Goal: Task Accomplishment & Management: Manage account settings

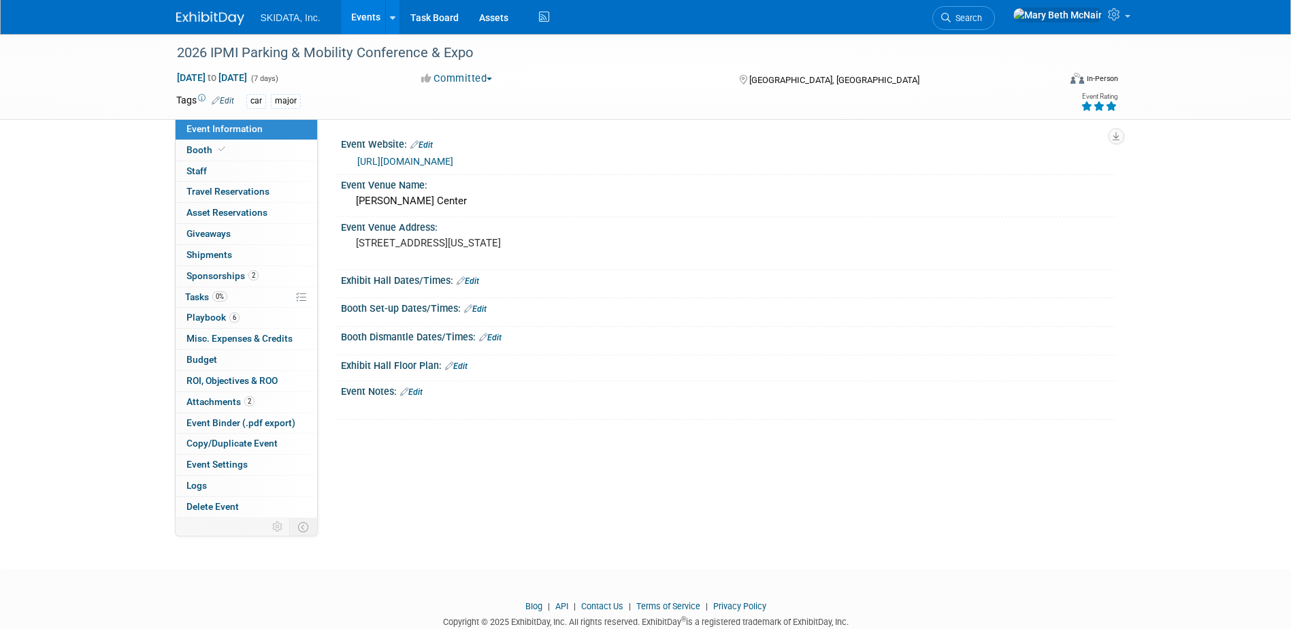
click at [366, 14] on link "Events" at bounding box center [366, 17] width 50 height 34
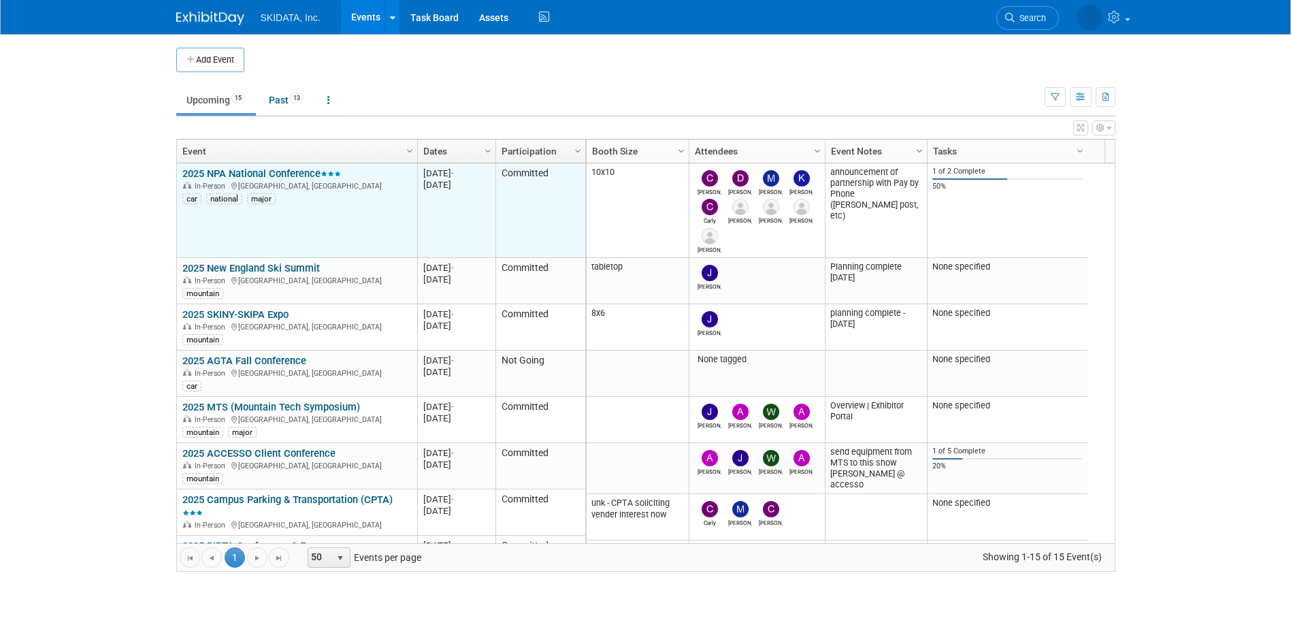
click at [248, 172] on link "2025 NPA National Conference" at bounding box center [261, 173] width 159 height 12
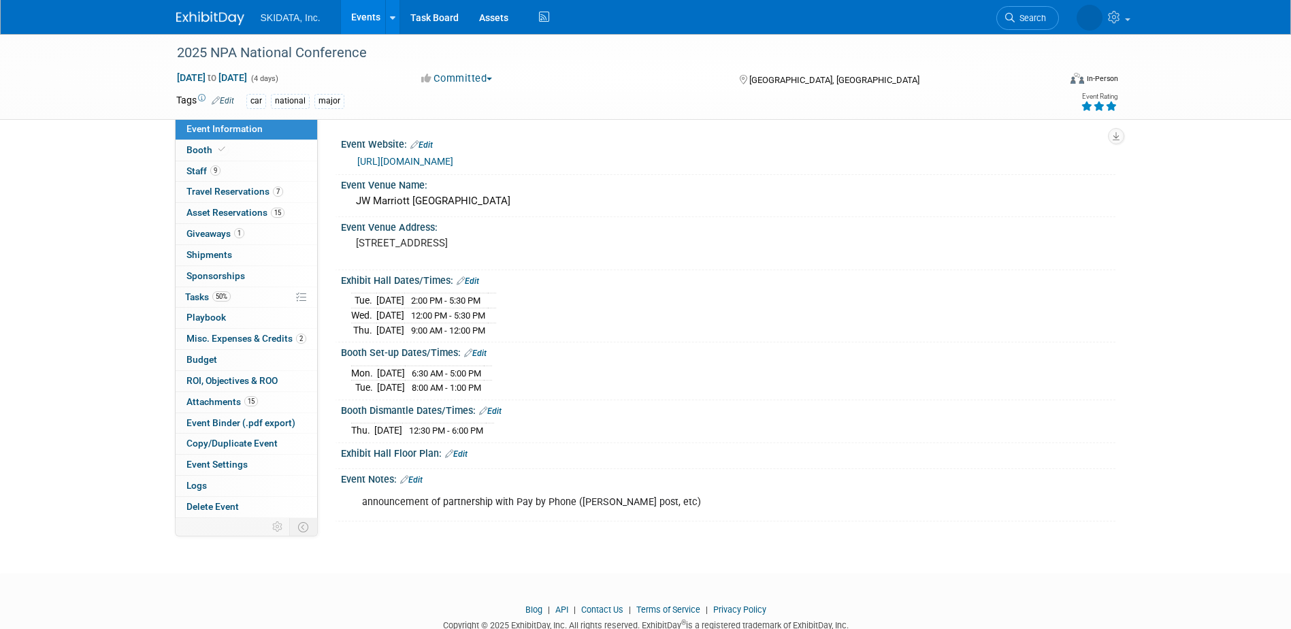
click at [371, 15] on link "Events" at bounding box center [366, 17] width 50 height 34
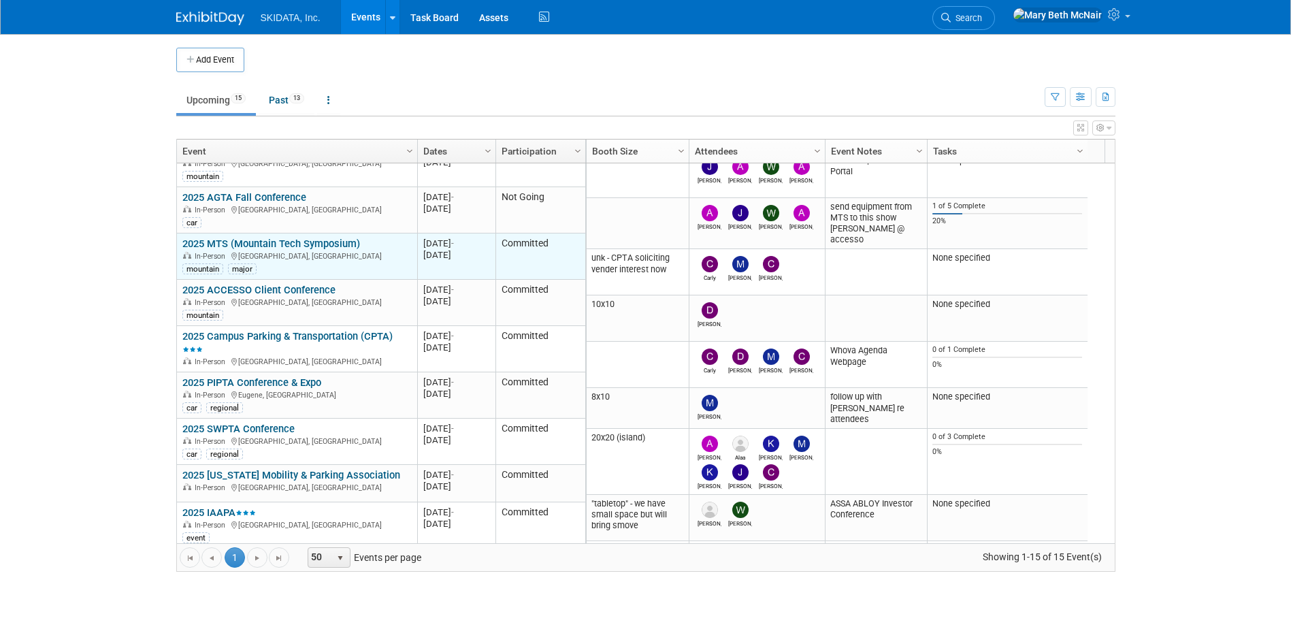
scroll to position [245, 0]
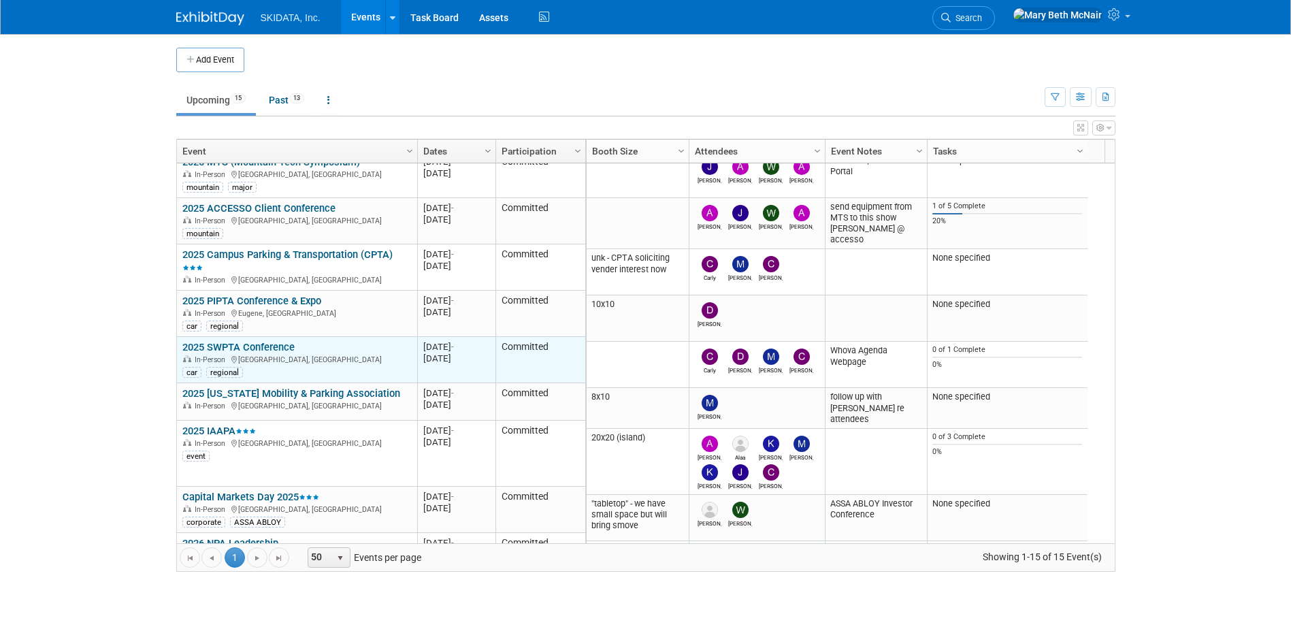
click at [233, 345] on link "2025 SWPTA Conference" at bounding box center [238, 347] width 112 height 12
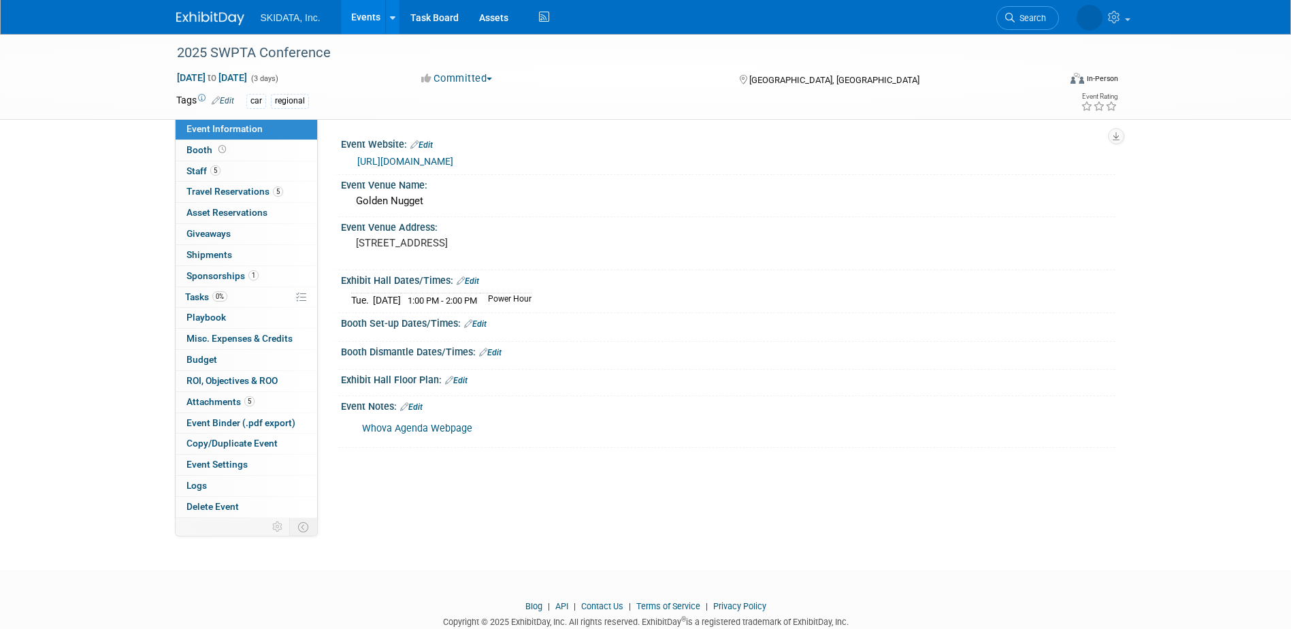
click at [431, 157] on link "[URL][DOMAIN_NAME]" at bounding box center [405, 161] width 96 height 11
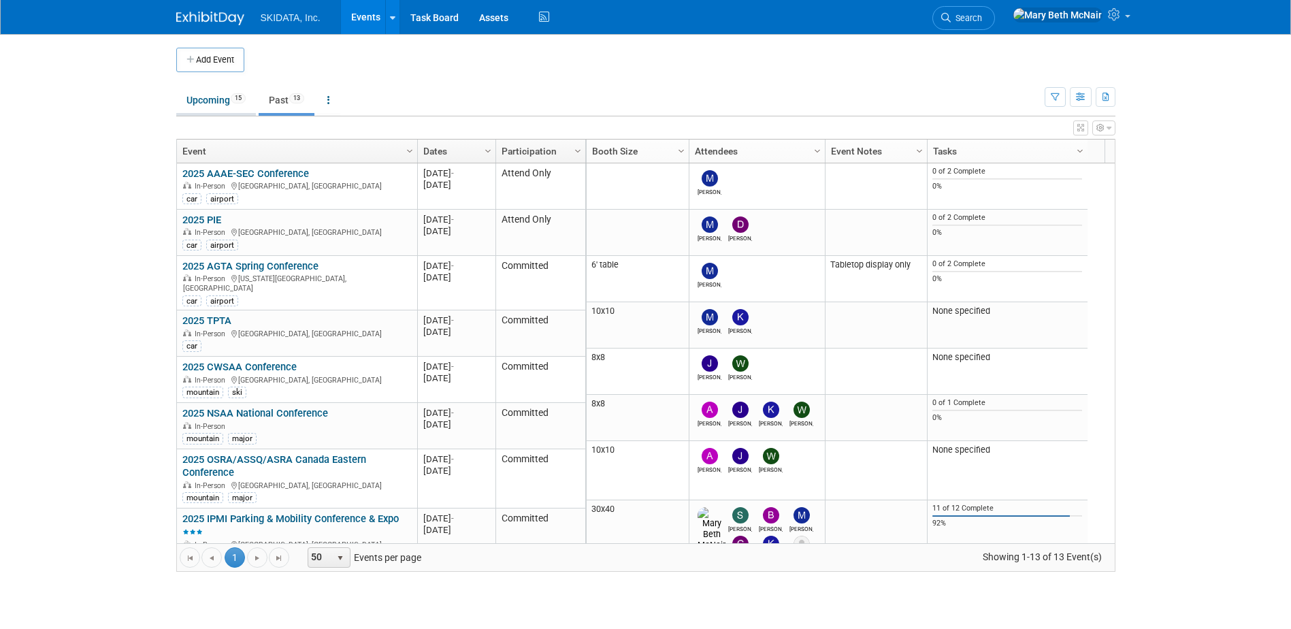
click at [216, 97] on link "Upcoming 15" at bounding box center [216, 100] width 80 height 26
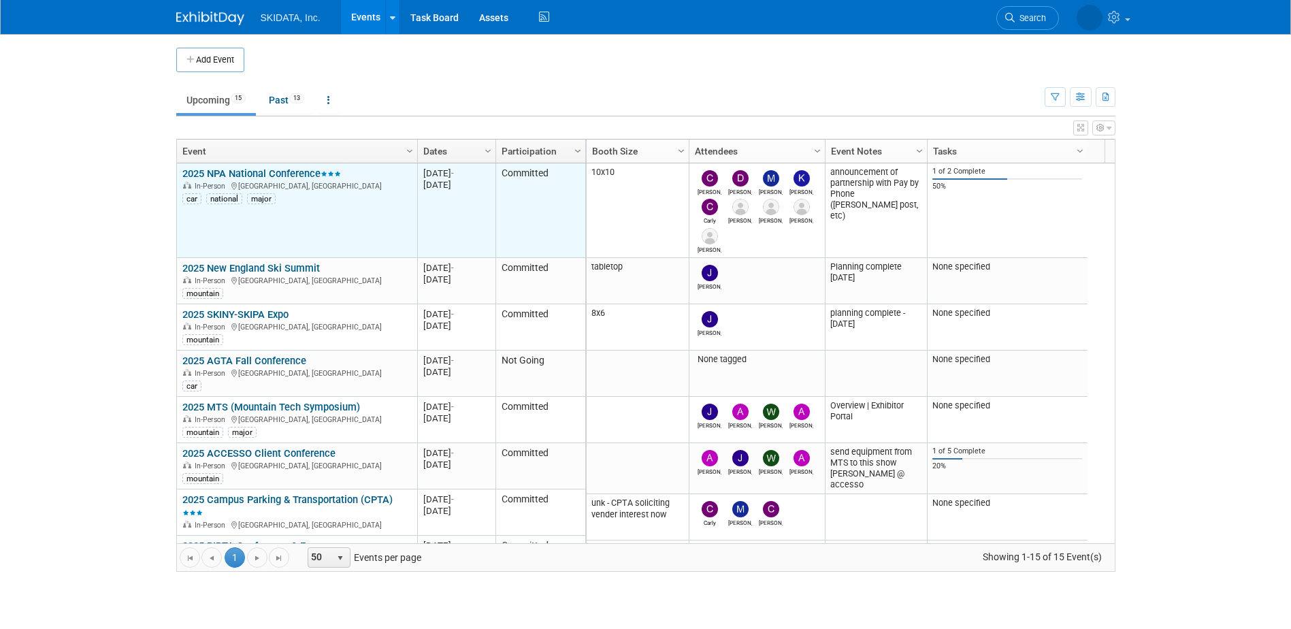
click at [246, 176] on link "2025 NPA National Conference" at bounding box center [261, 173] width 159 height 12
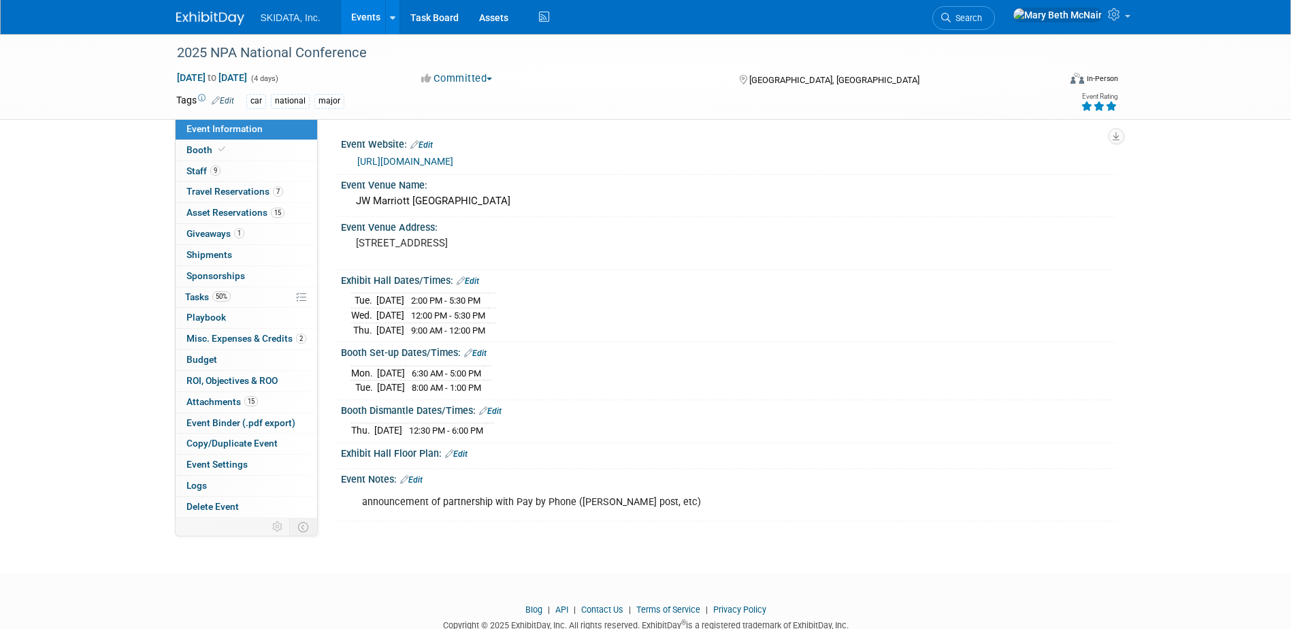
click at [364, 20] on link "Events" at bounding box center [366, 17] width 50 height 34
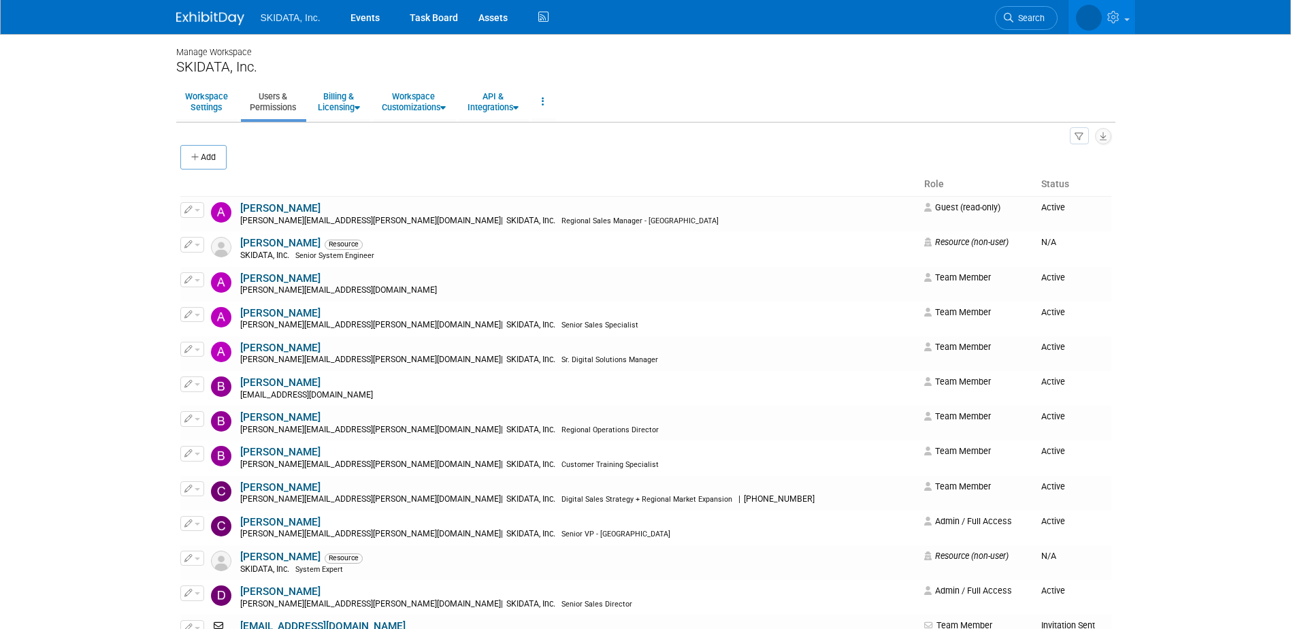
scroll to position [12, 0]
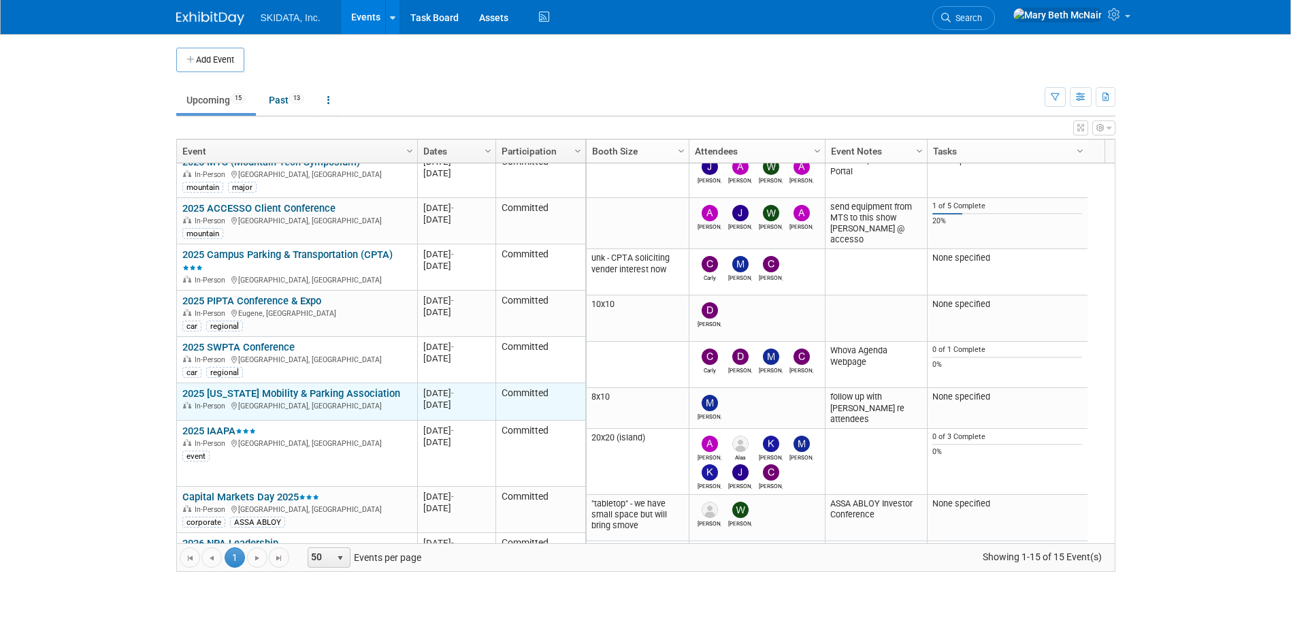
scroll to position [327, 0]
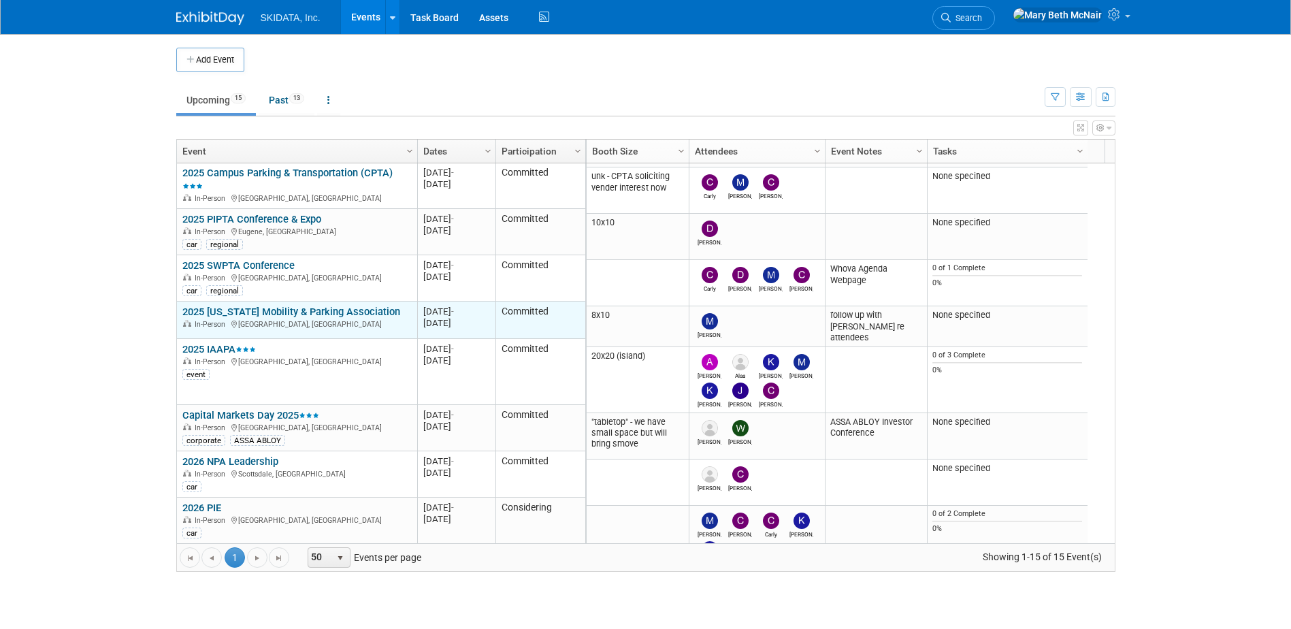
click at [267, 314] on link "2025 [US_STATE] Mobility & Parking Association" at bounding box center [291, 312] width 218 height 12
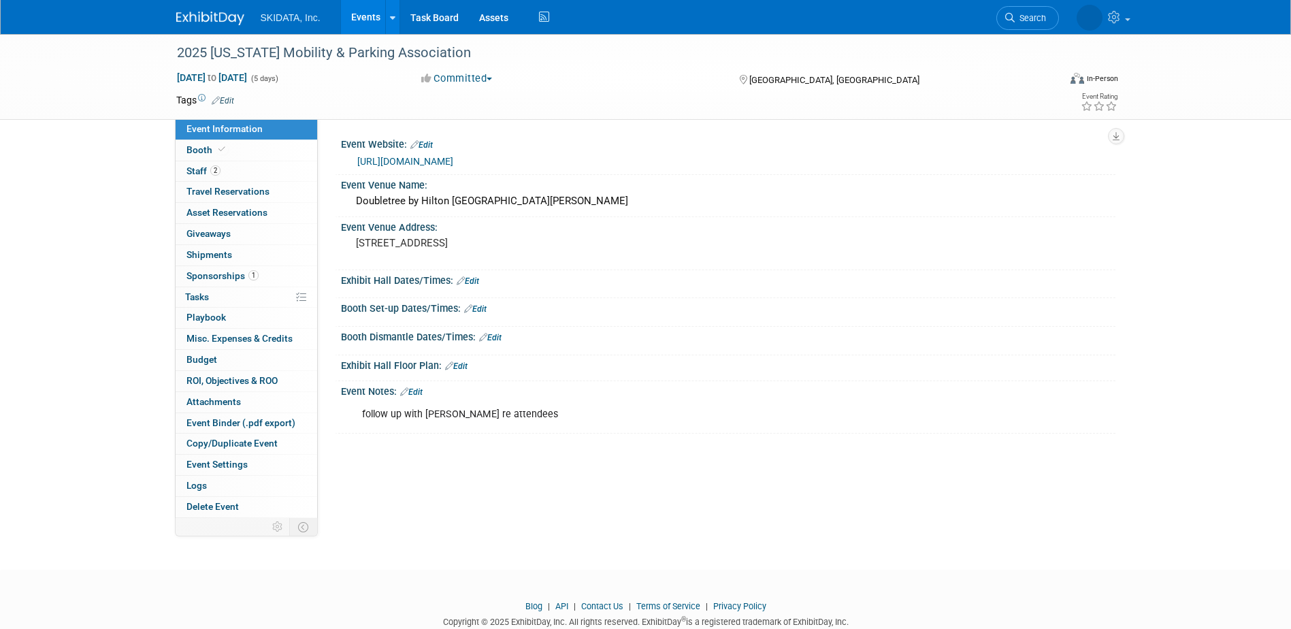
click at [419, 395] on link "Edit" at bounding box center [411, 392] width 22 height 10
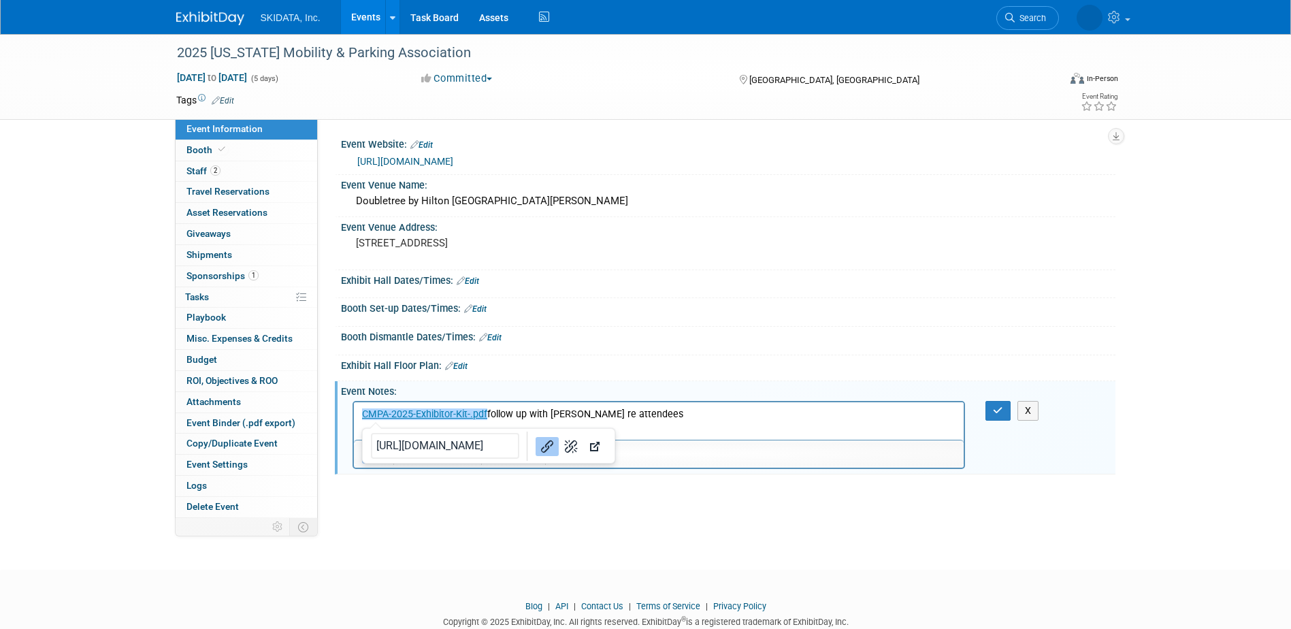
click at [486, 411] on link "﻿CMPA-2025-Exhibitor-Kit-.pdf" at bounding box center [423, 414] width 125 height 12
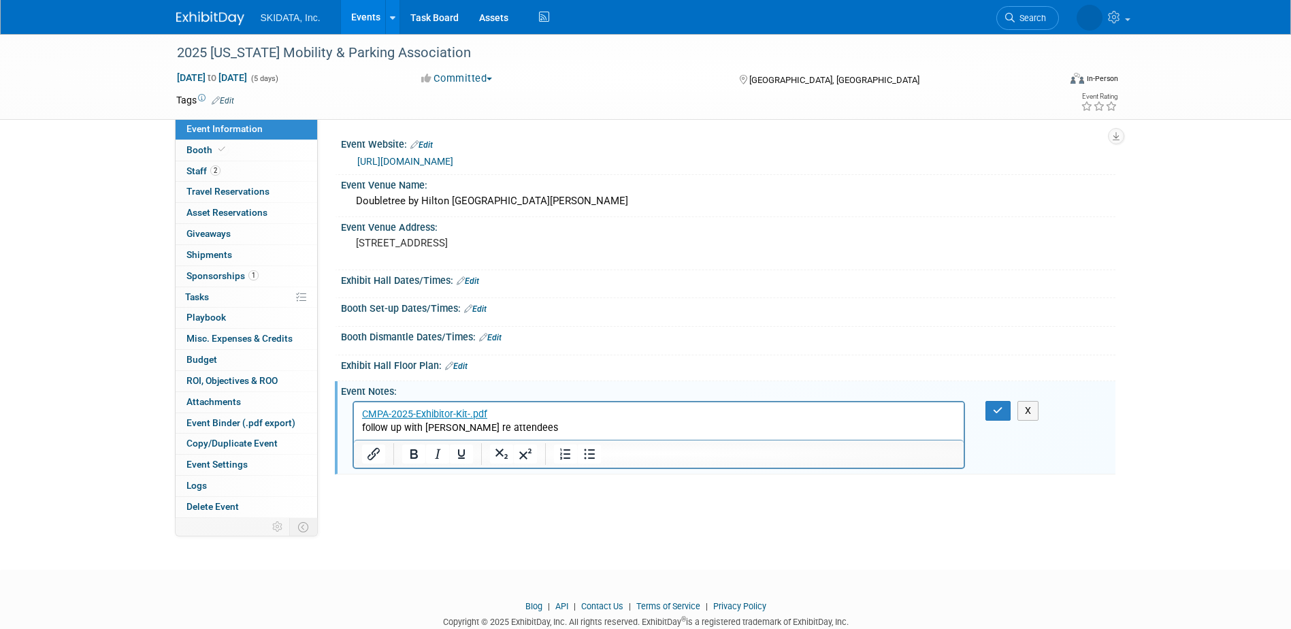
click at [545, 430] on p "follow up with [PERSON_NAME] re attendees" at bounding box center [658, 427] width 595 height 14
click at [991, 413] on button "button" at bounding box center [997, 411] width 25 height 20
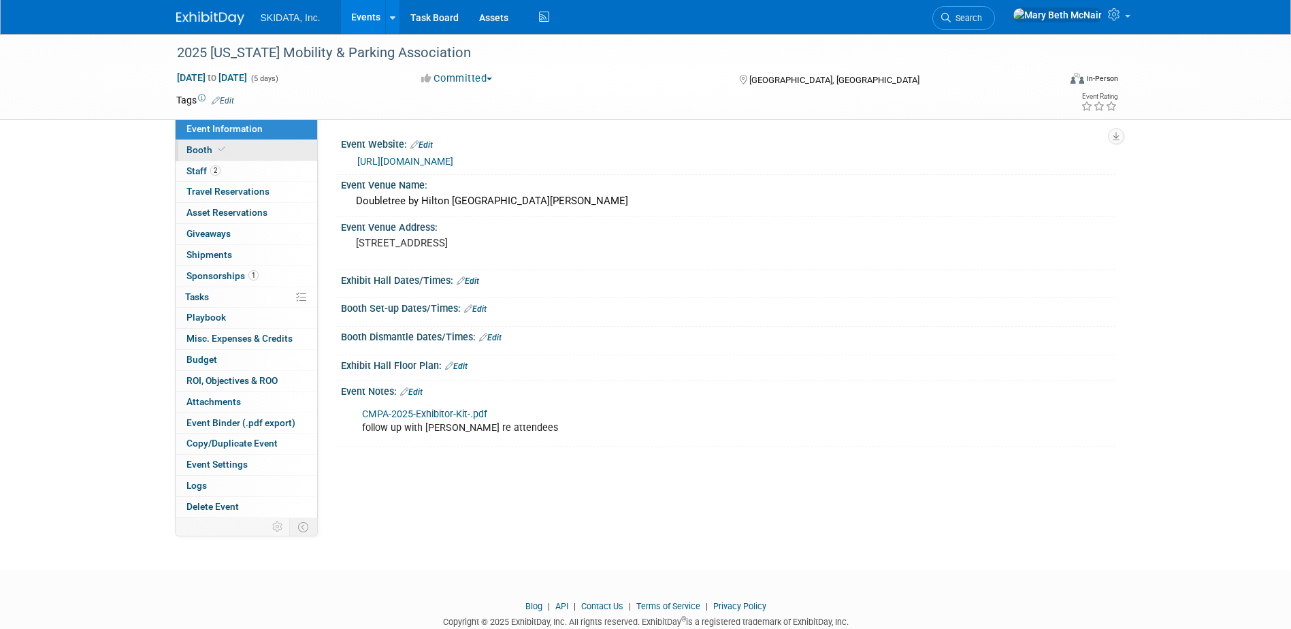
click at [210, 150] on span "Booth" at bounding box center [207, 149] width 42 height 11
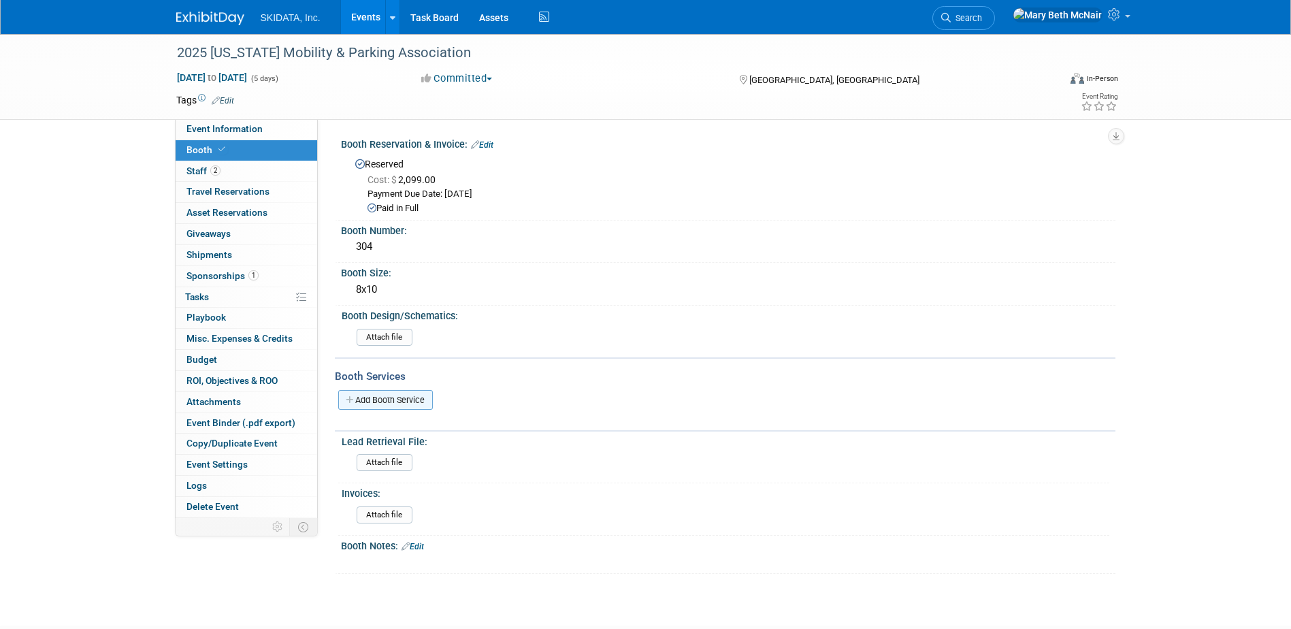
click at [405, 399] on link "Add Booth Service" at bounding box center [385, 400] width 95 height 20
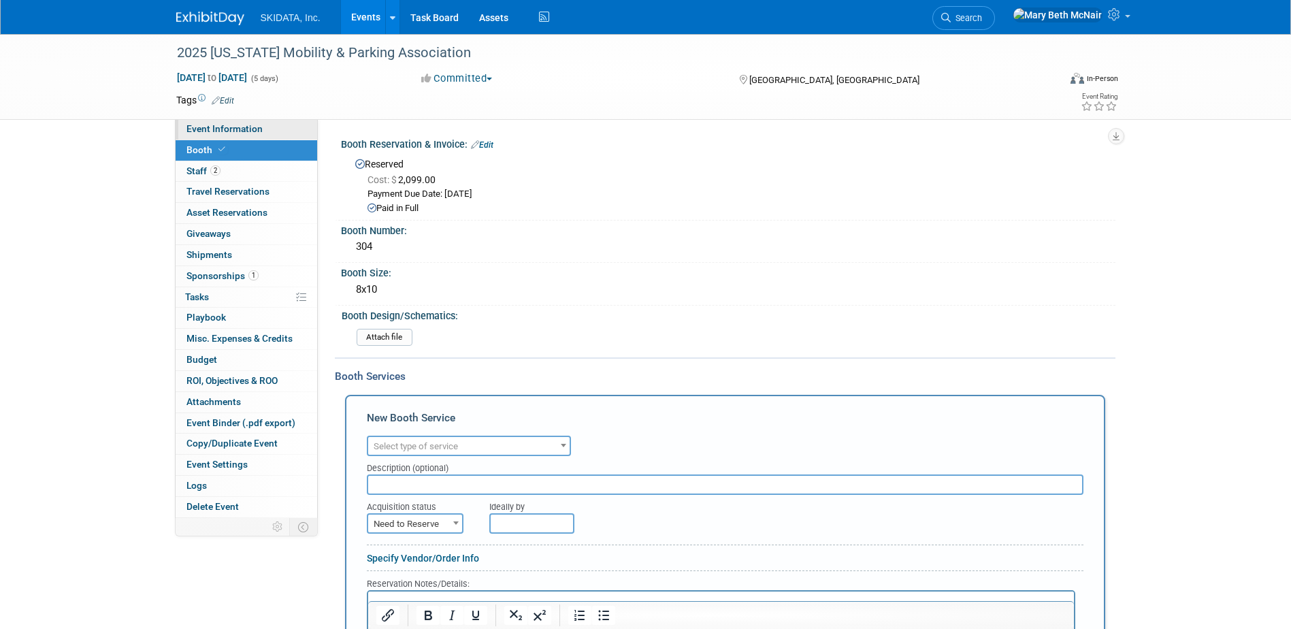
click at [202, 128] on span "Event Information" at bounding box center [224, 128] width 76 height 11
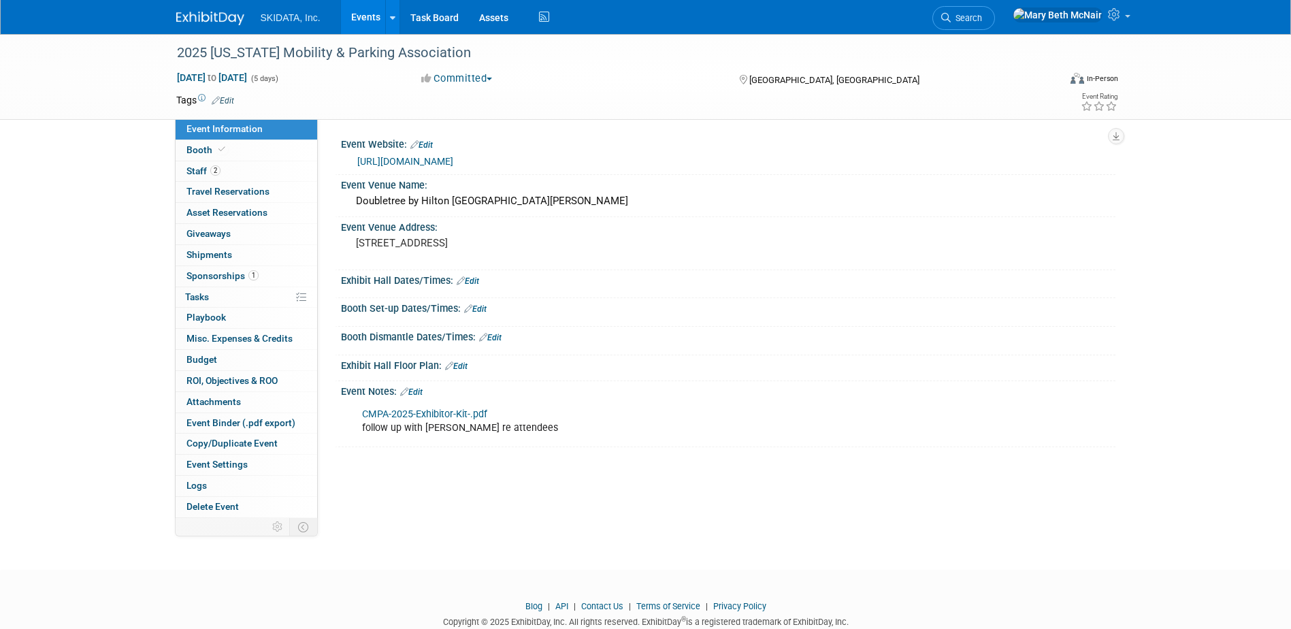
click at [476, 283] on link "Edit" at bounding box center [468, 281] width 22 height 10
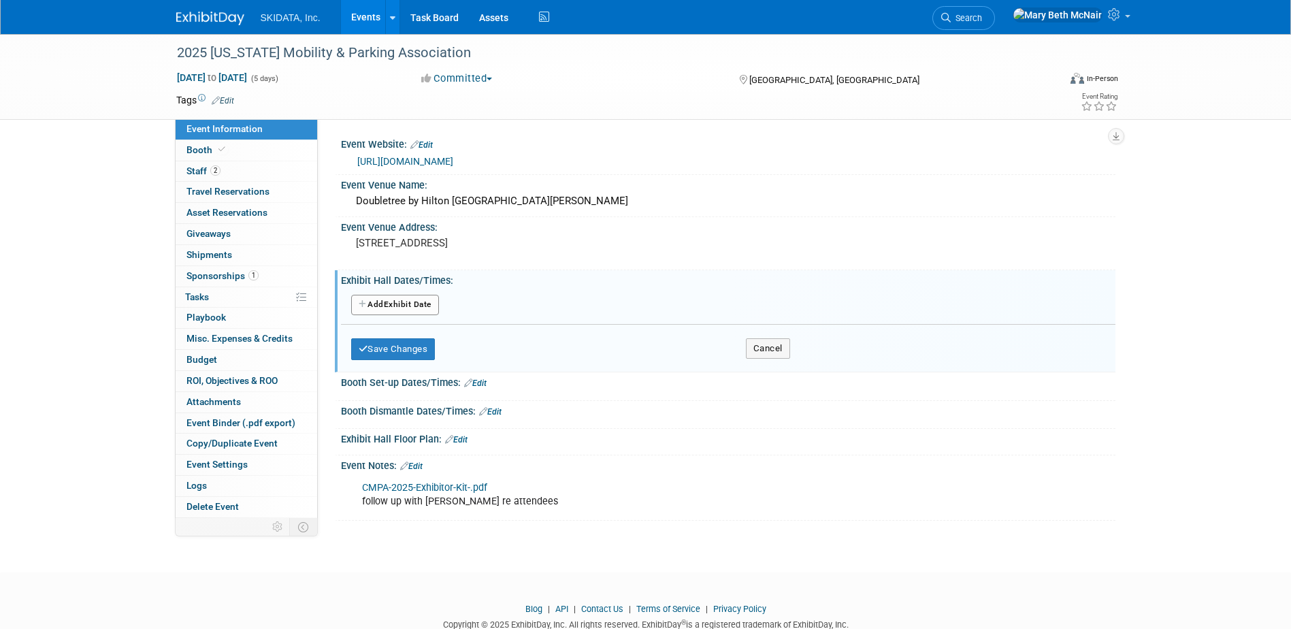
click at [397, 299] on button "Add Another Exhibit Date" at bounding box center [395, 305] width 88 height 20
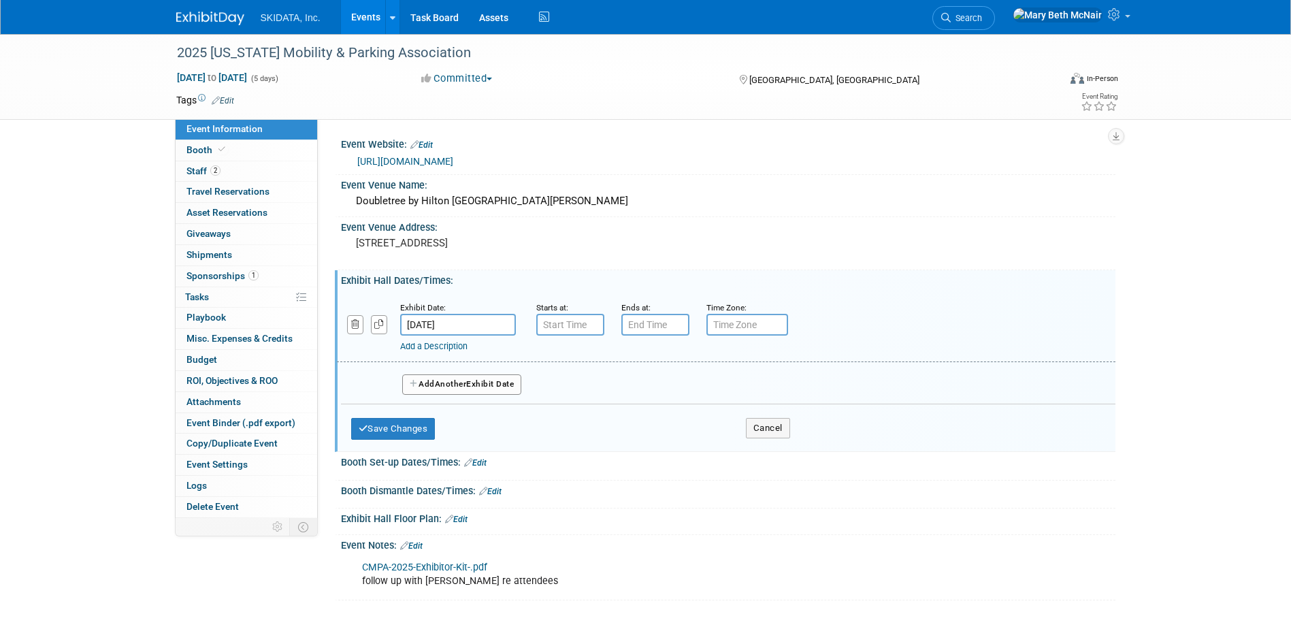
click at [481, 320] on input "[DATE]" at bounding box center [458, 325] width 116 height 22
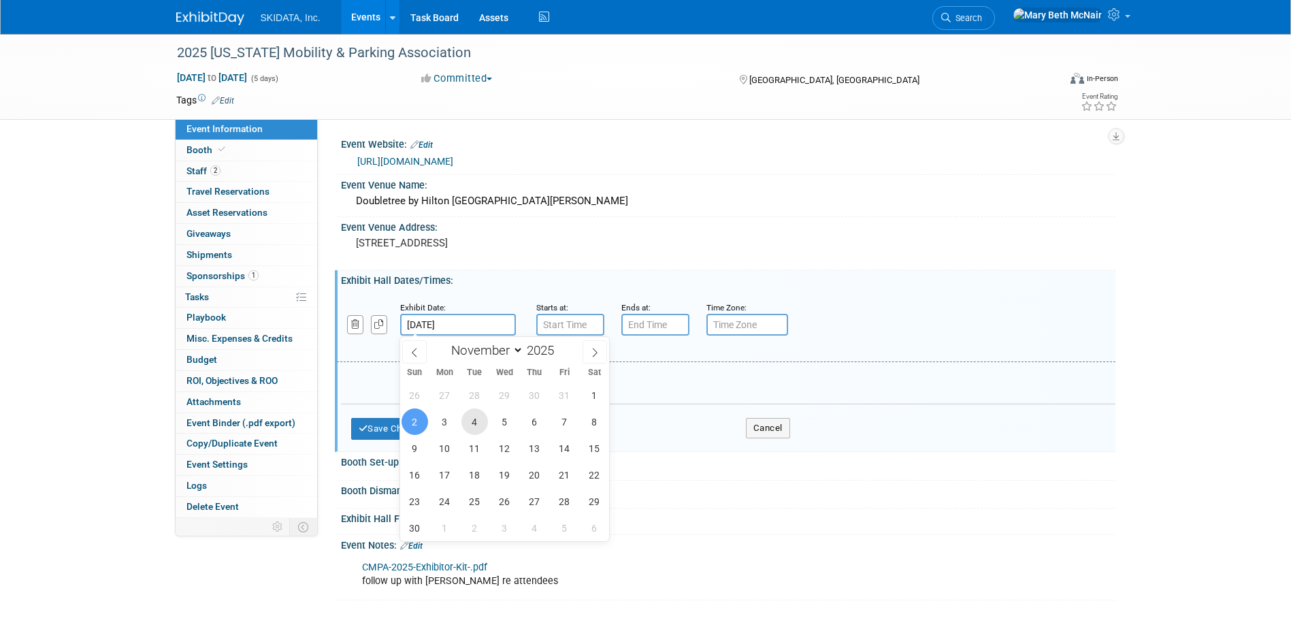
click at [471, 423] on span "4" at bounding box center [474, 421] width 27 height 27
type input "Nov 4, 2025"
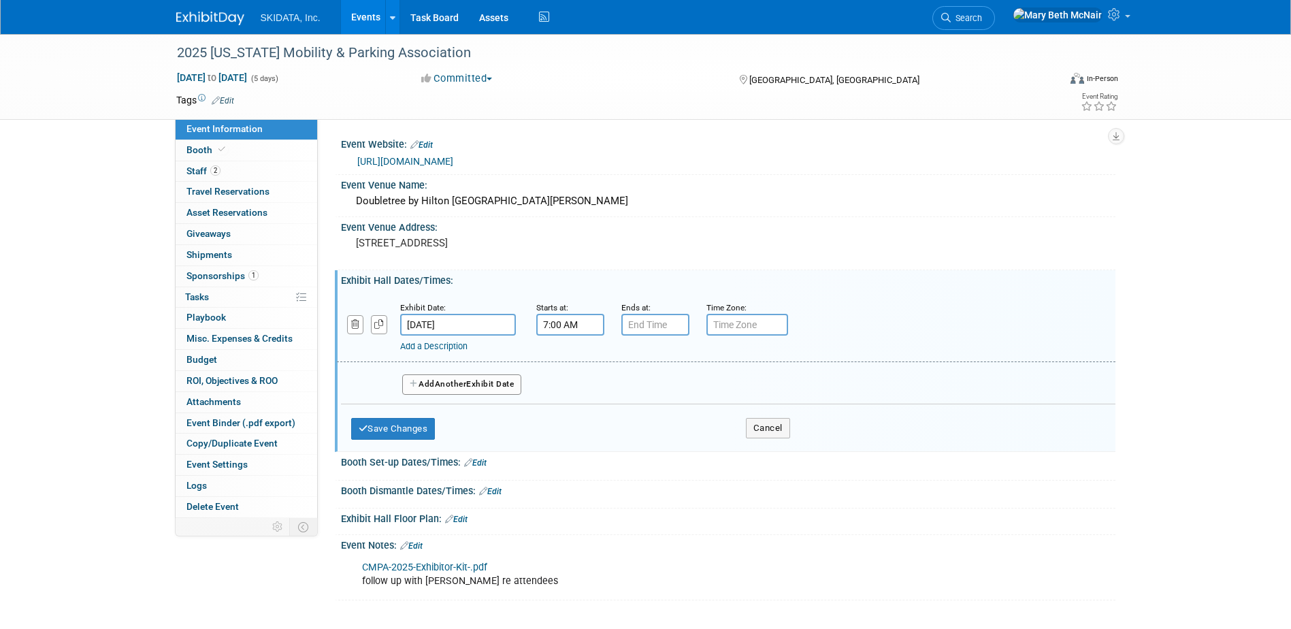
click at [555, 325] on input "7:00 AM" at bounding box center [570, 325] width 68 height 22
click at [569, 362] on span at bounding box center [568, 358] width 24 height 24
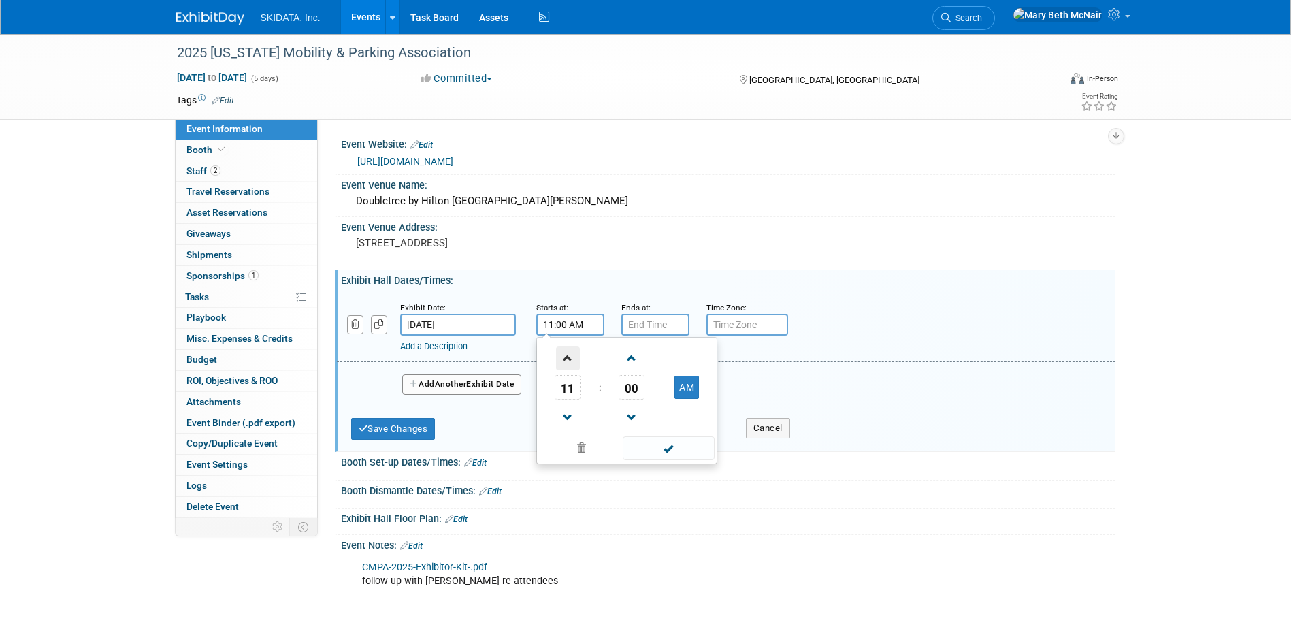
click at [569, 362] on span at bounding box center [568, 358] width 24 height 24
type input "12:00 PM"
click at [676, 446] on span at bounding box center [669, 448] width 92 height 24
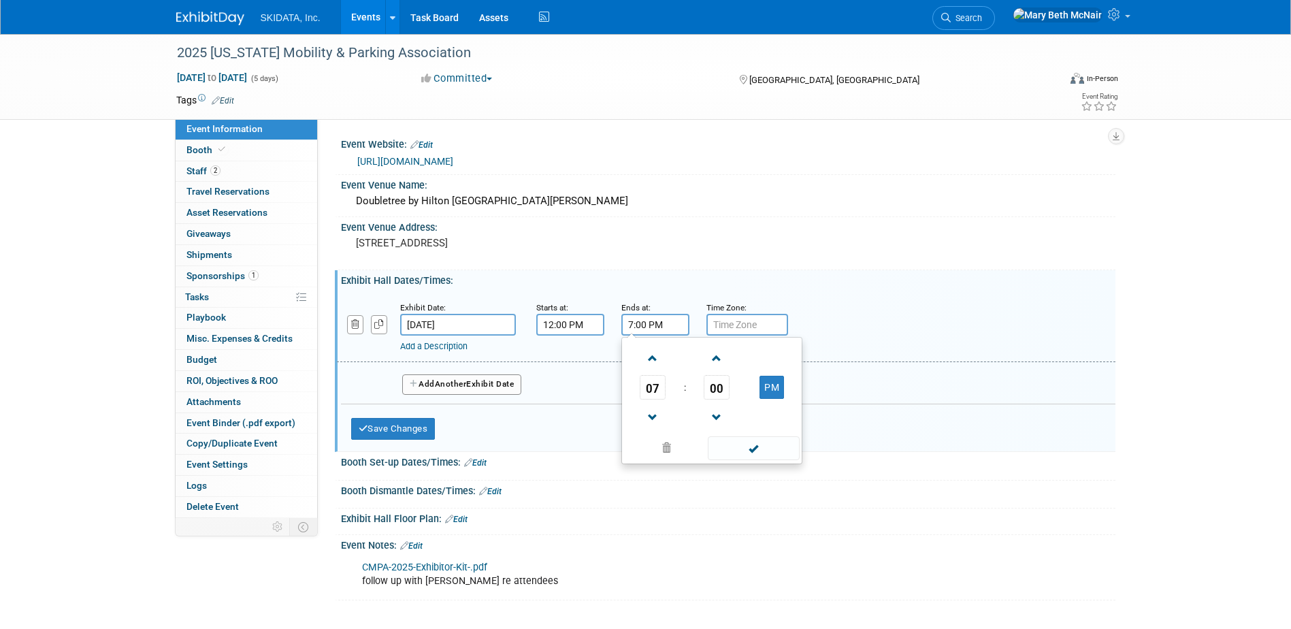
click at [655, 324] on input "7:00 PM" at bounding box center [655, 325] width 68 height 22
click at [646, 364] on span at bounding box center [653, 358] width 24 height 24
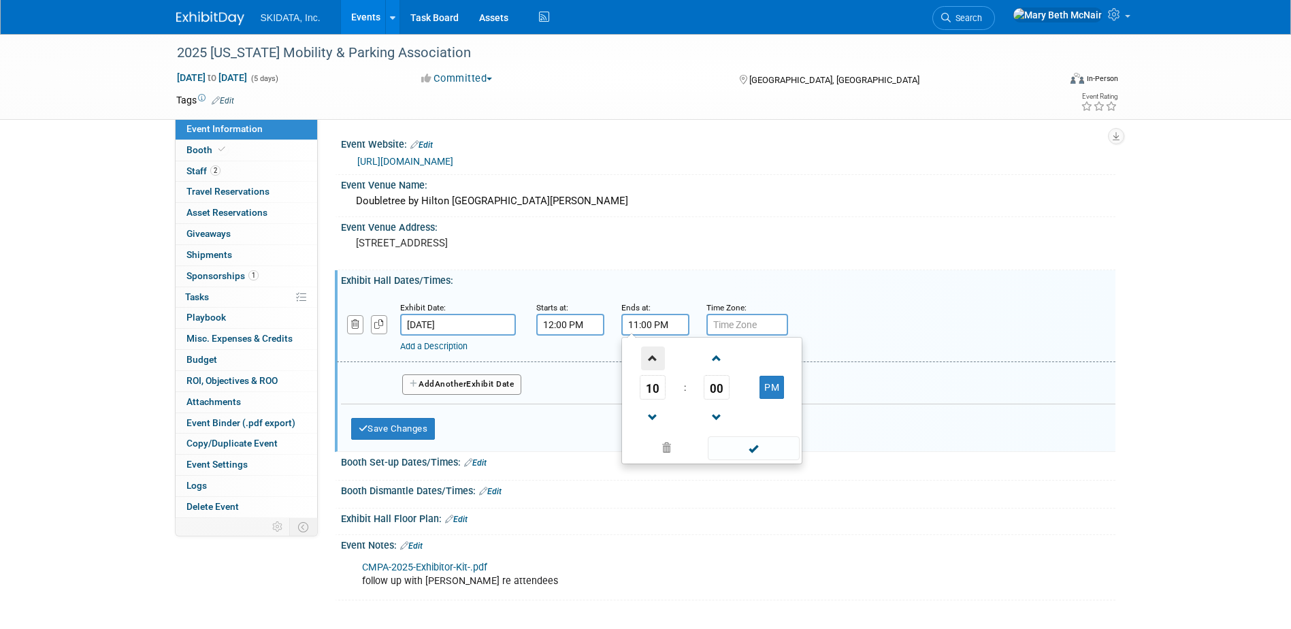
click at [646, 364] on span at bounding box center [653, 358] width 24 height 24
click at [714, 384] on span "00" at bounding box center [717, 387] width 26 height 24
click at [736, 389] on td "30" at bounding box center [734, 395] width 44 height 37
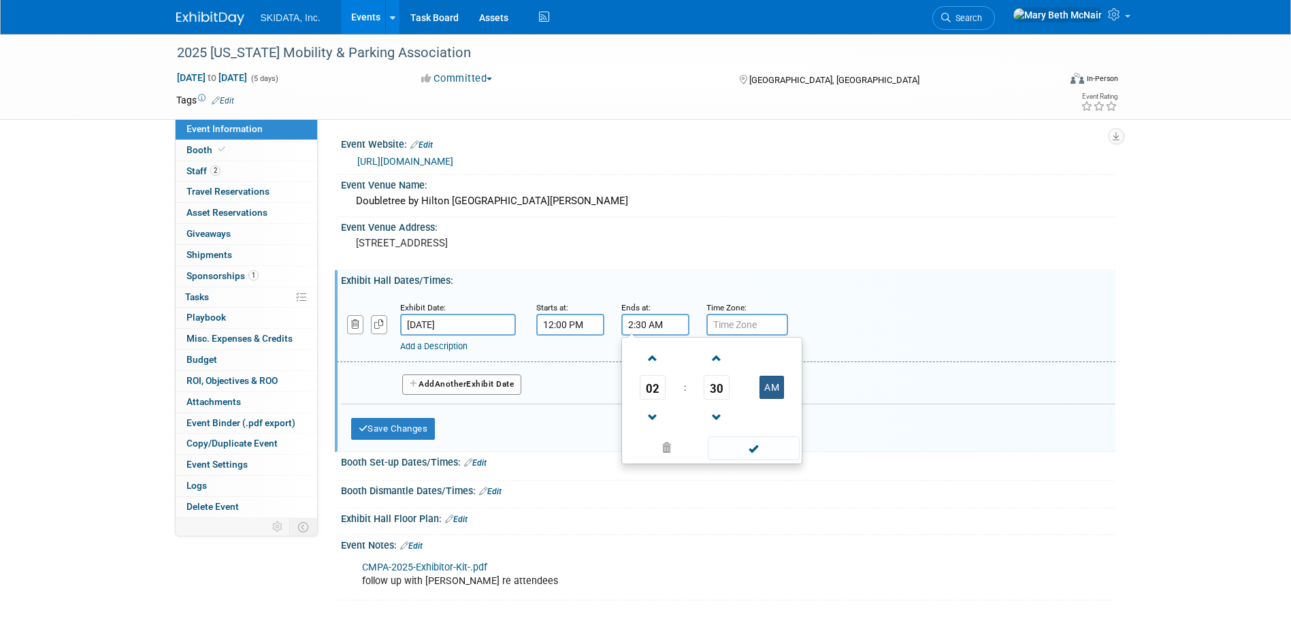
click at [775, 389] on button "AM" at bounding box center [771, 387] width 24 height 23
type input "2:30 PM"
click at [752, 452] on span at bounding box center [754, 448] width 92 height 24
click at [382, 328] on icon "button" at bounding box center [379, 324] width 10 height 9
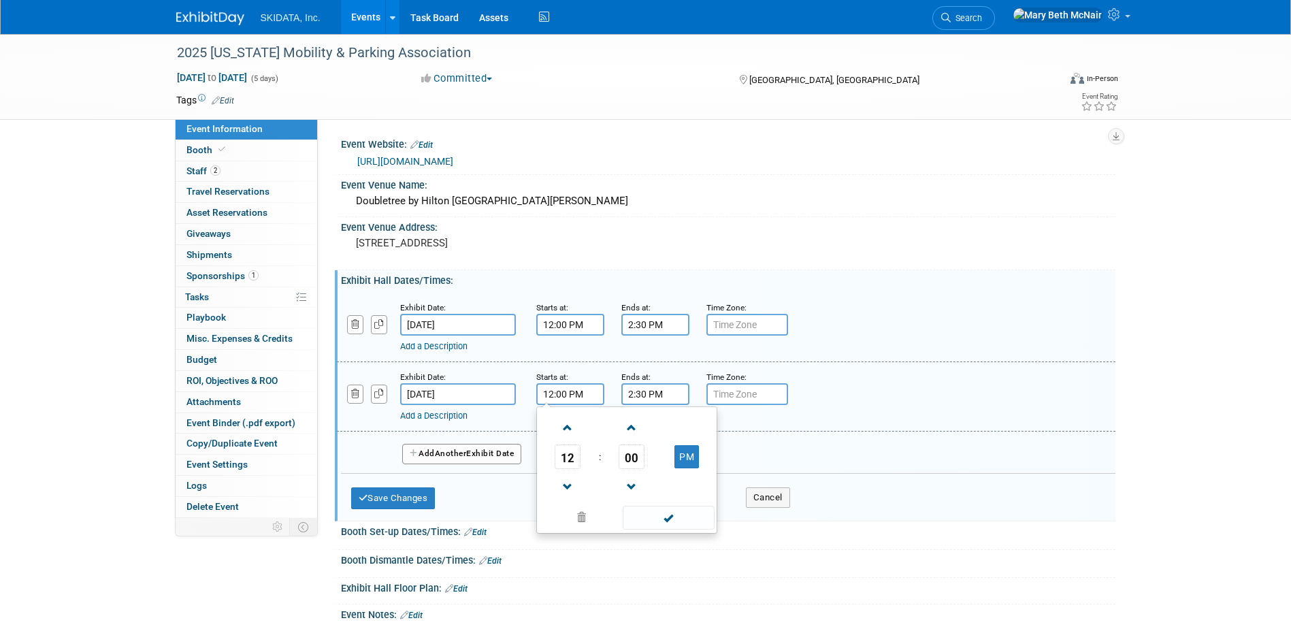
click at [597, 398] on input "12:00 PM" at bounding box center [570, 394] width 68 height 22
click at [567, 426] on span at bounding box center [568, 428] width 24 height 24
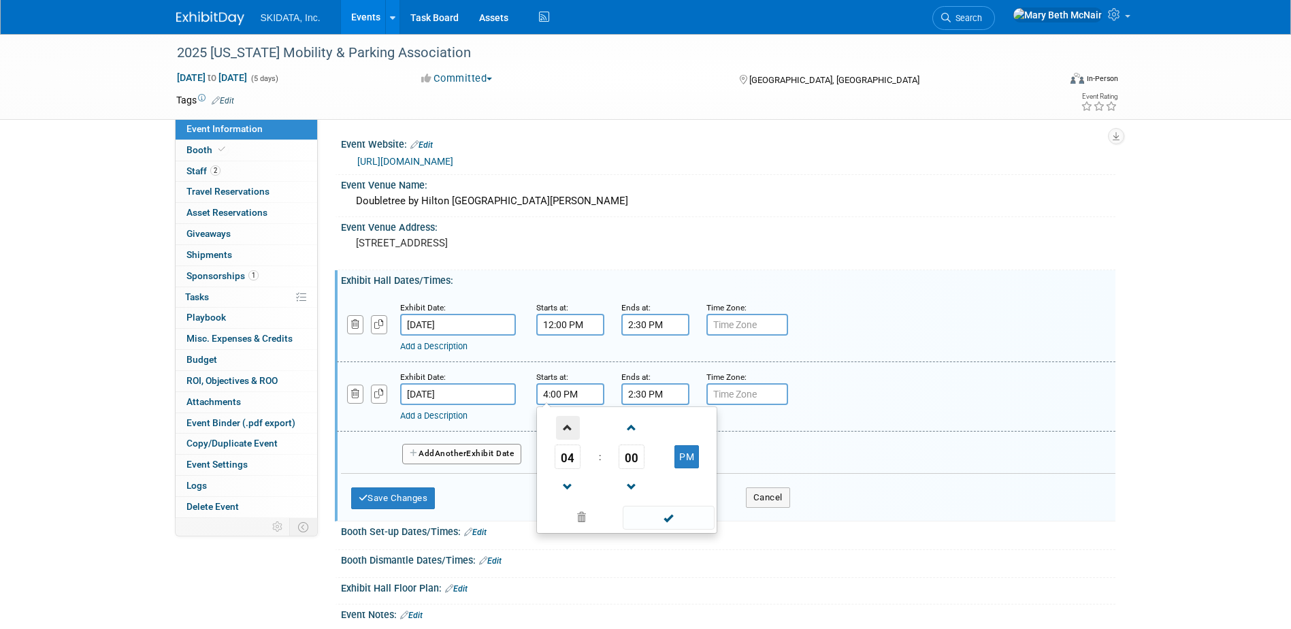
click at [567, 426] on span at bounding box center [568, 428] width 24 height 24
click at [572, 484] on span at bounding box center [568, 487] width 24 height 24
type input "4:00 PM"
click at [687, 510] on span at bounding box center [669, 518] width 92 height 24
click at [645, 400] on input "2:30 PM" at bounding box center [655, 394] width 68 height 22
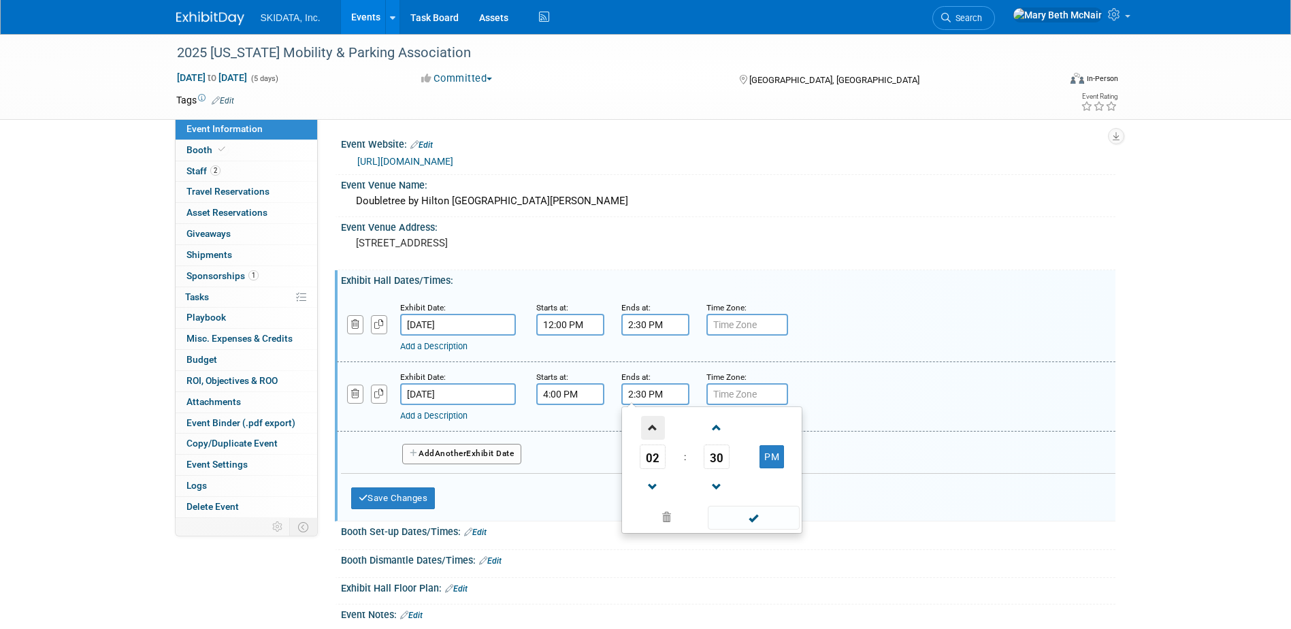
click at [653, 426] on span at bounding box center [653, 428] width 24 height 24
click at [714, 458] on span "30" at bounding box center [717, 456] width 26 height 24
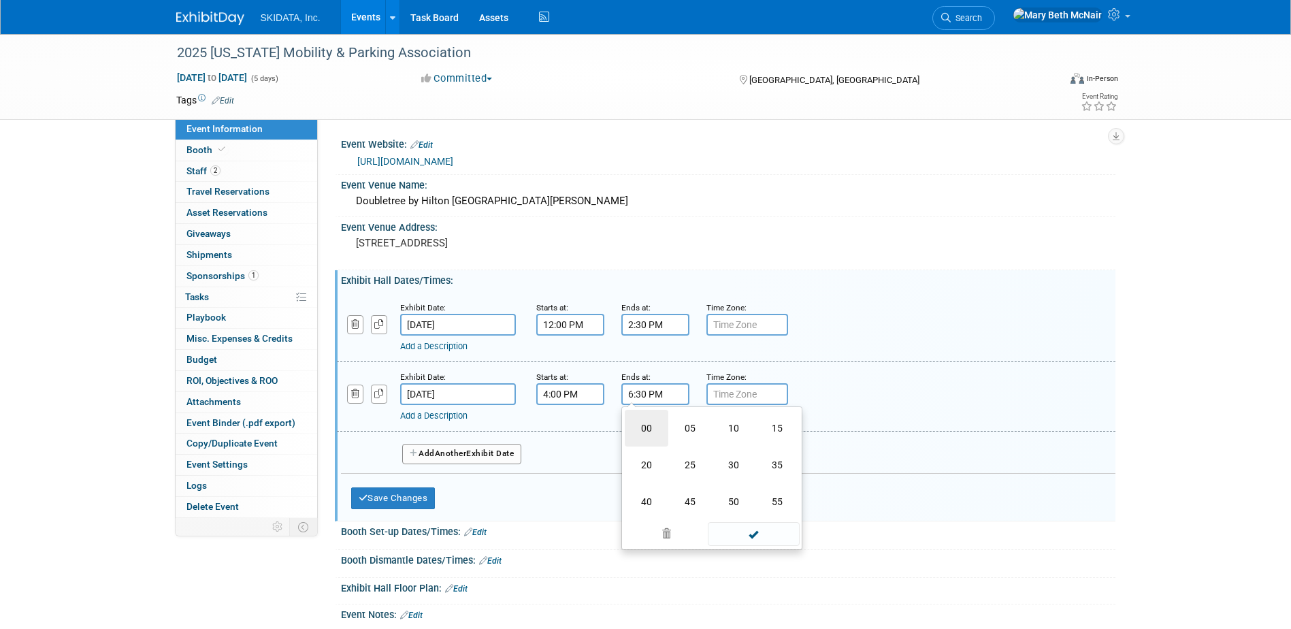
click at [650, 424] on td "00" at bounding box center [647, 428] width 44 height 37
type input "6:00 PM"
click at [770, 516] on span at bounding box center [754, 518] width 92 height 24
click at [496, 454] on button "Add Another Exhibit Date" at bounding box center [462, 454] width 120 height 20
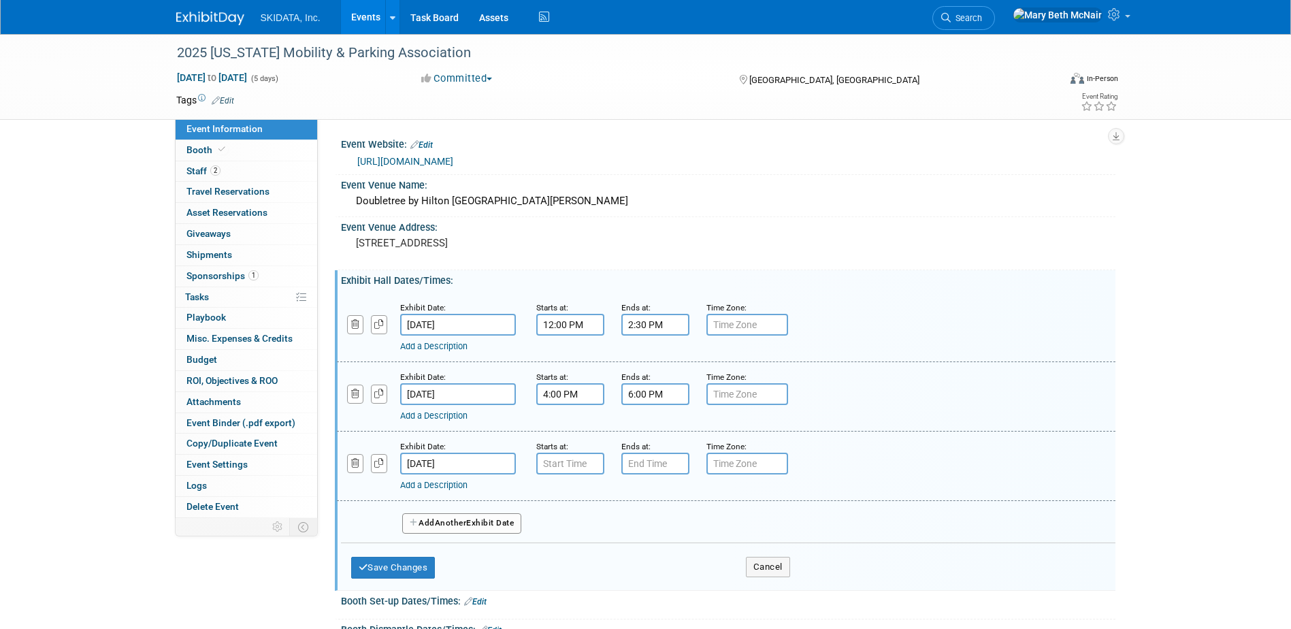
click at [481, 468] on input "Nov 5, 2025" at bounding box center [458, 463] width 116 height 22
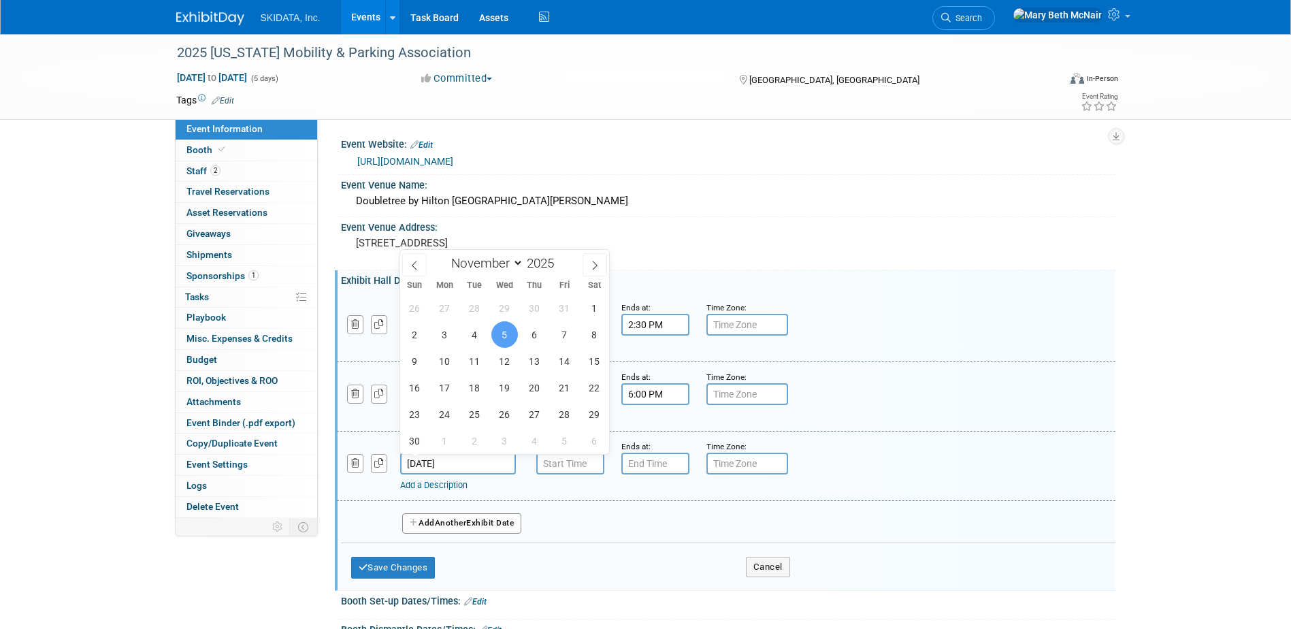
click at [481, 468] on input "Nov 5, 2025" at bounding box center [458, 463] width 116 height 22
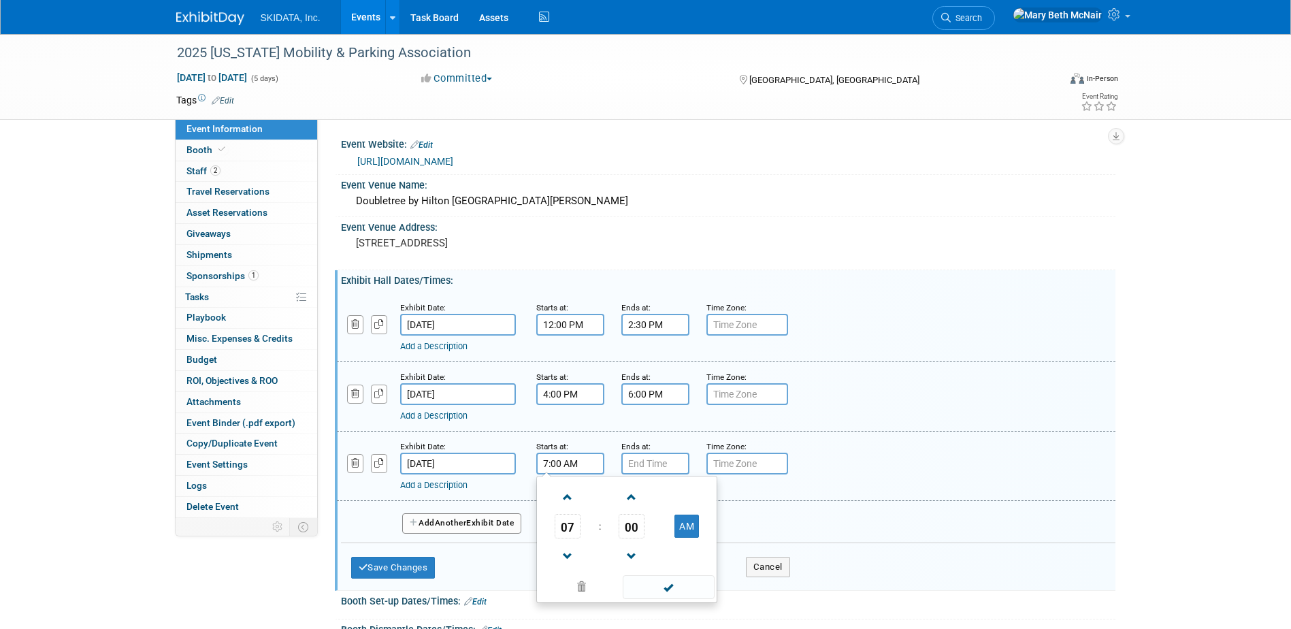
click at [567, 461] on input "7:00 AM" at bounding box center [570, 463] width 68 height 22
click at [564, 501] on span at bounding box center [568, 497] width 24 height 24
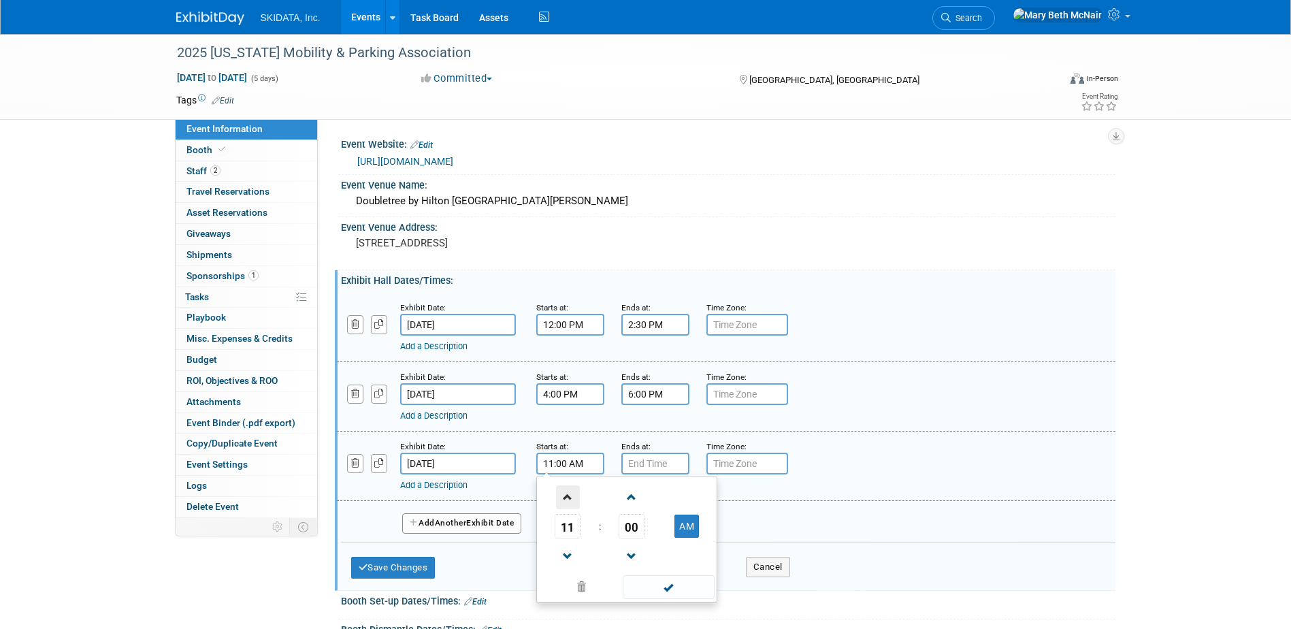
click at [564, 501] on span at bounding box center [568, 497] width 24 height 24
click at [629, 528] on span "00" at bounding box center [631, 526] width 26 height 24
click at [646, 534] on td "30" at bounding box center [649, 534] width 44 height 37
type input "12:30 PM"
click at [667, 581] on span at bounding box center [669, 587] width 92 height 24
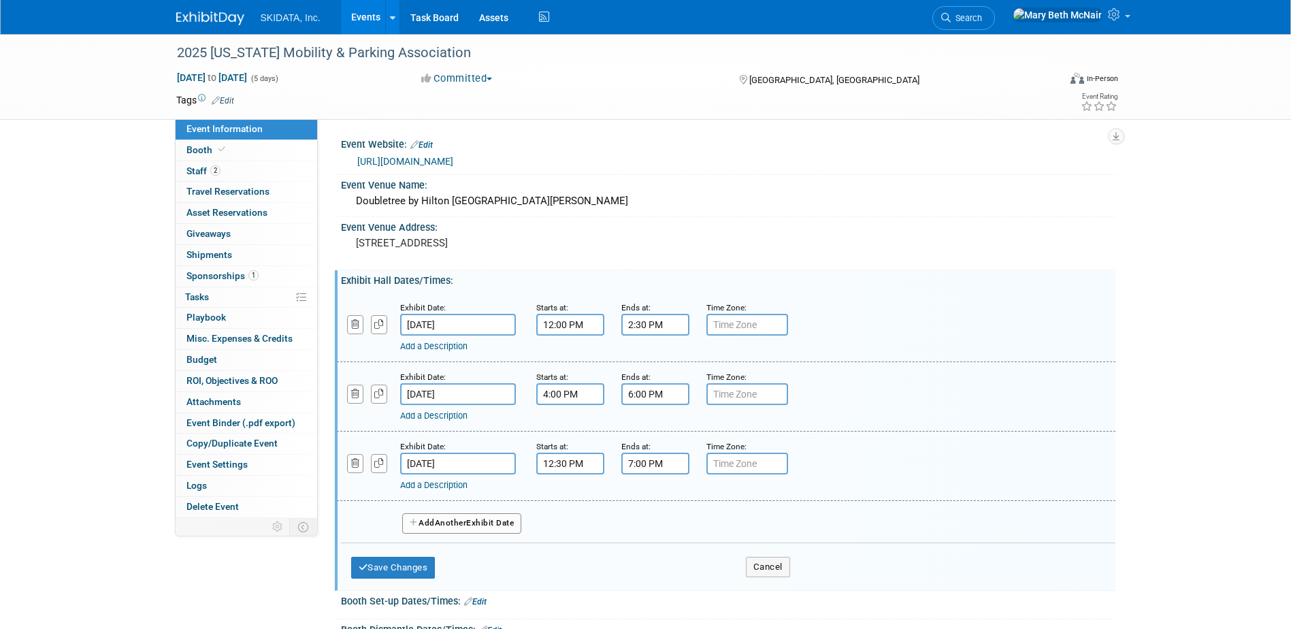
click at [648, 461] on input "7:00 PM" at bounding box center [655, 463] width 68 height 22
click at [653, 497] on span at bounding box center [653, 497] width 24 height 24
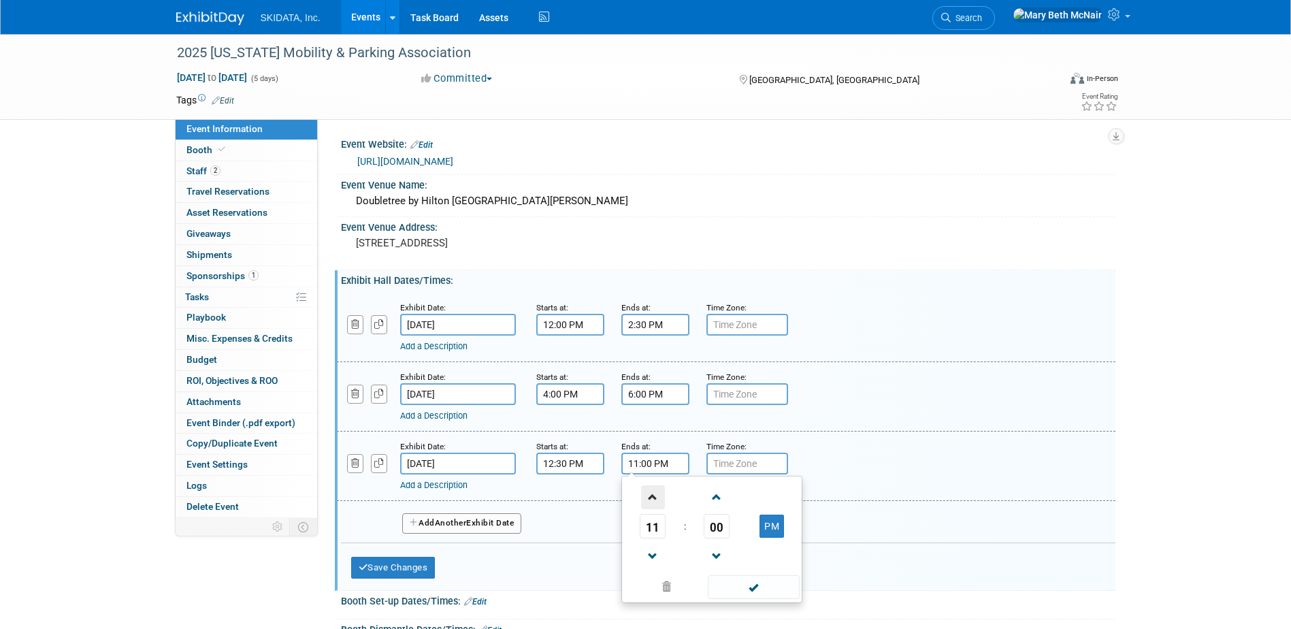
click at [653, 497] on span at bounding box center [653, 497] width 24 height 24
click at [719, 536] on span "00" at bounding box center [717, 526] width 26 height 24
click at [719, 536] on td "30" at bounding box center [734, 534] width 44 height 37
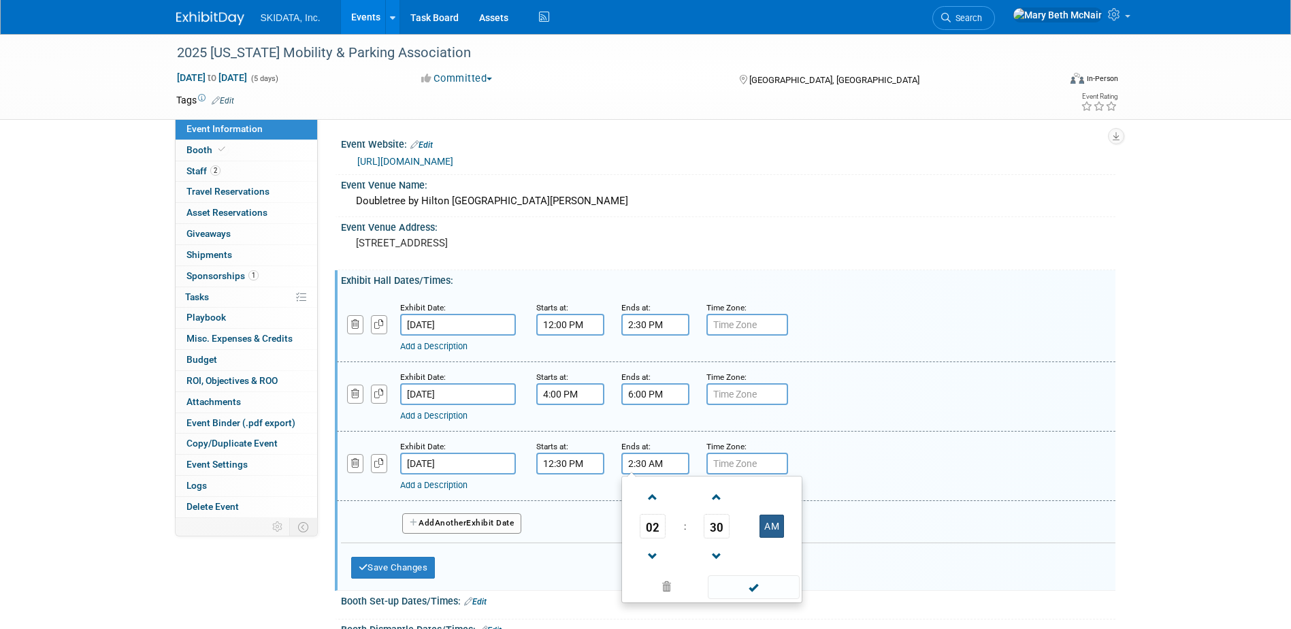
click at [770, 521] on button "AM" at bounding box center [771, 525] width 24 height 23
type input "2:30 PM"
click at [757, 588] on span at bounding box center [754, 587] width 92 height 24
click at [358, 555] on div "Save Changes Cancel" at bounding box center [570, 564] width 439 height 42
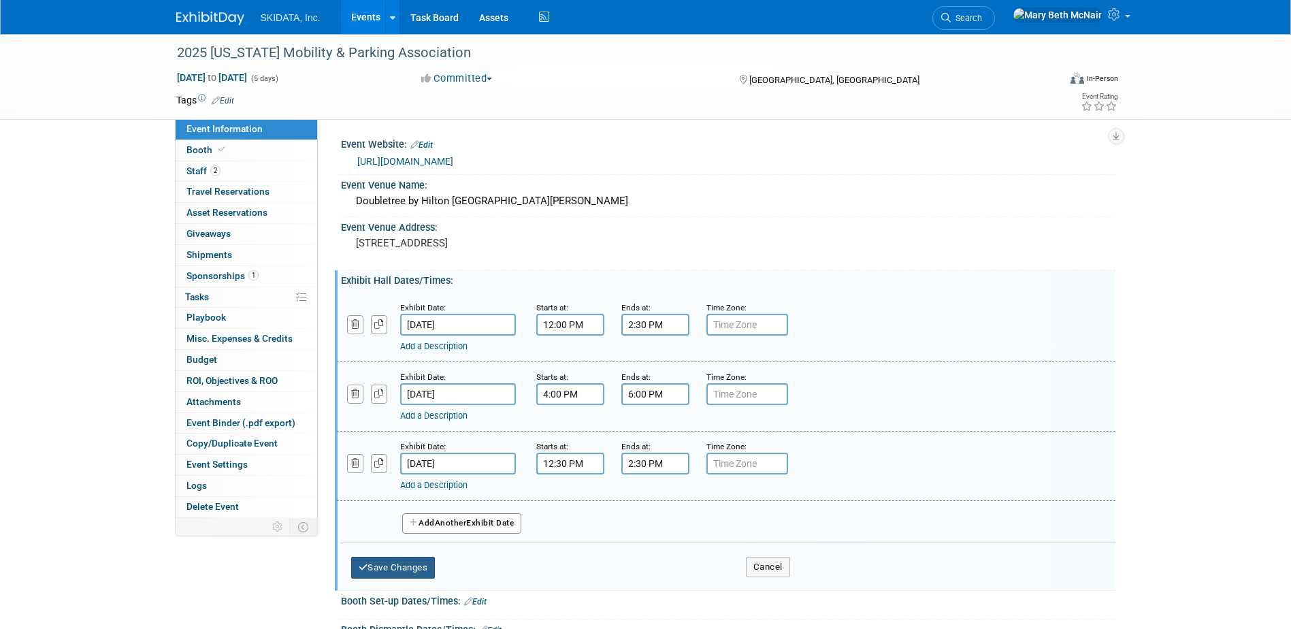
click at [365, 559] on button "Save Changes" at bounding box center [393, 568] width 84 height 22
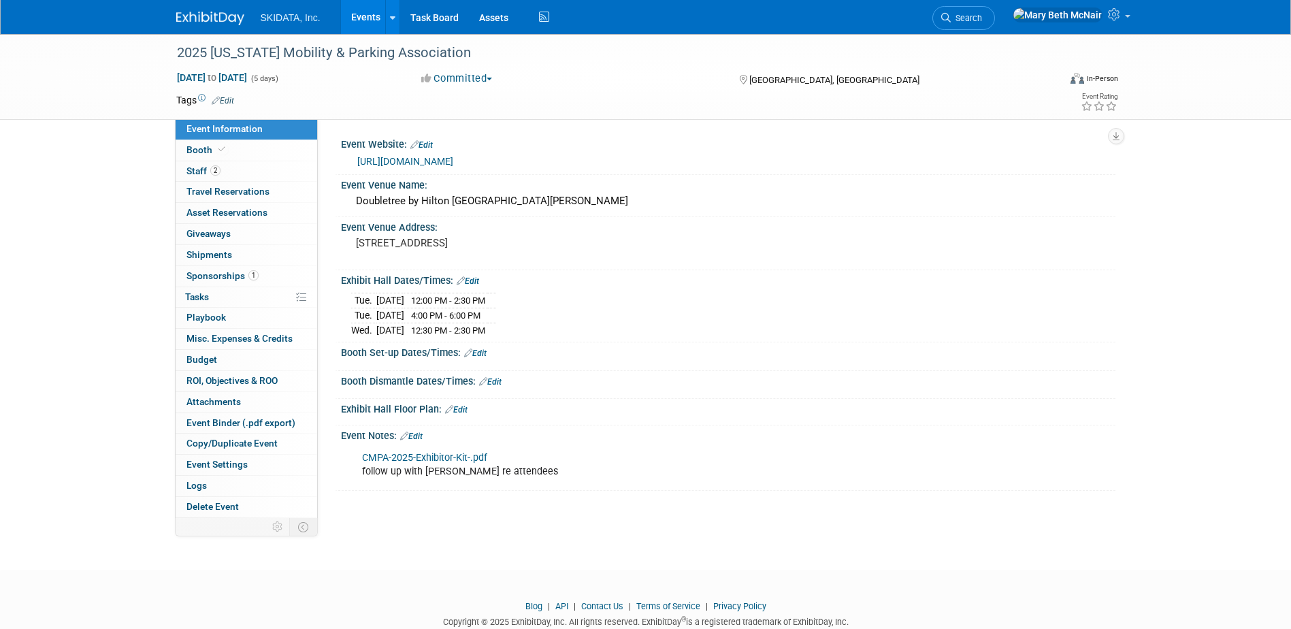
click at [480, 351] on link "Edit" at bounding box center [475, 353] width 22 height 10
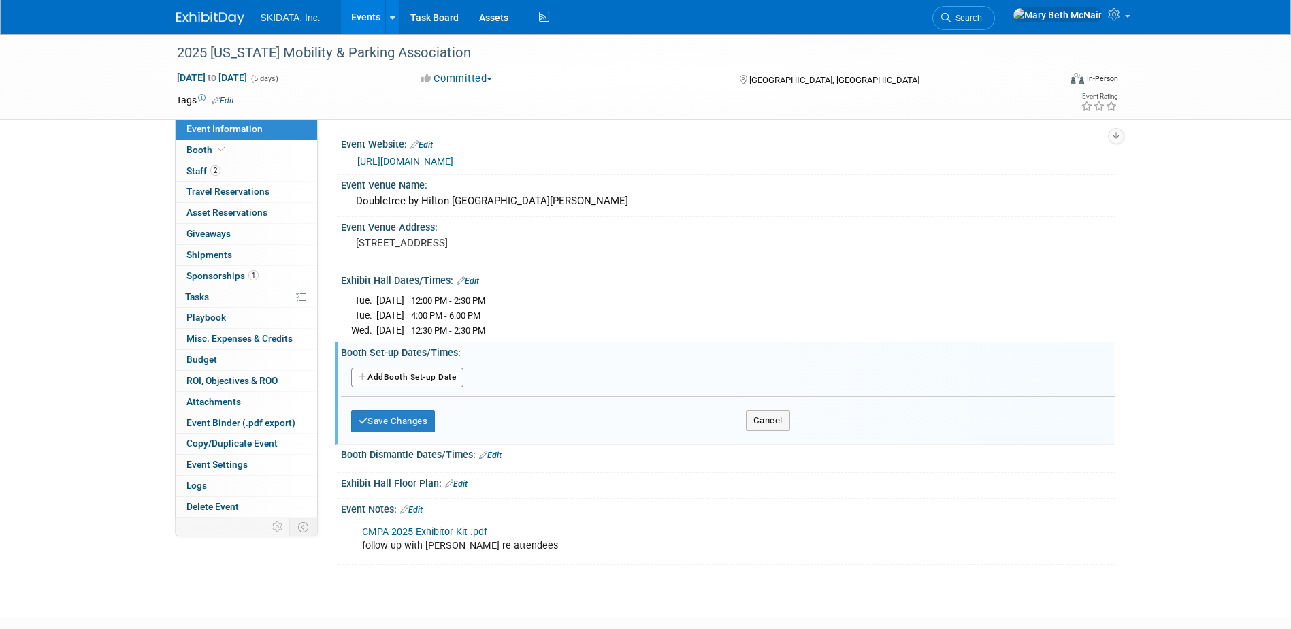
click at [403, 376] on button "Add Another Booth Set-up Date" at bounding box center [407, 377] width 113 height 20
select select "10"
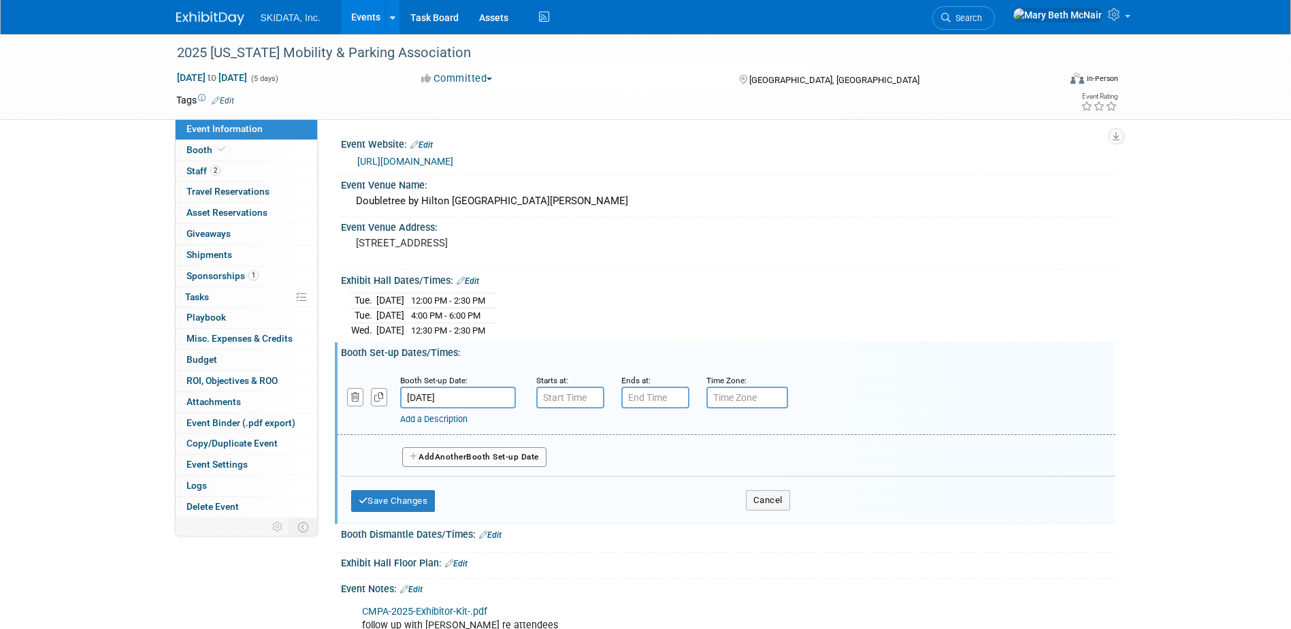
click at [475, 399] on input "[DATE]" at bounding box center [458, 397] width 116 height 22
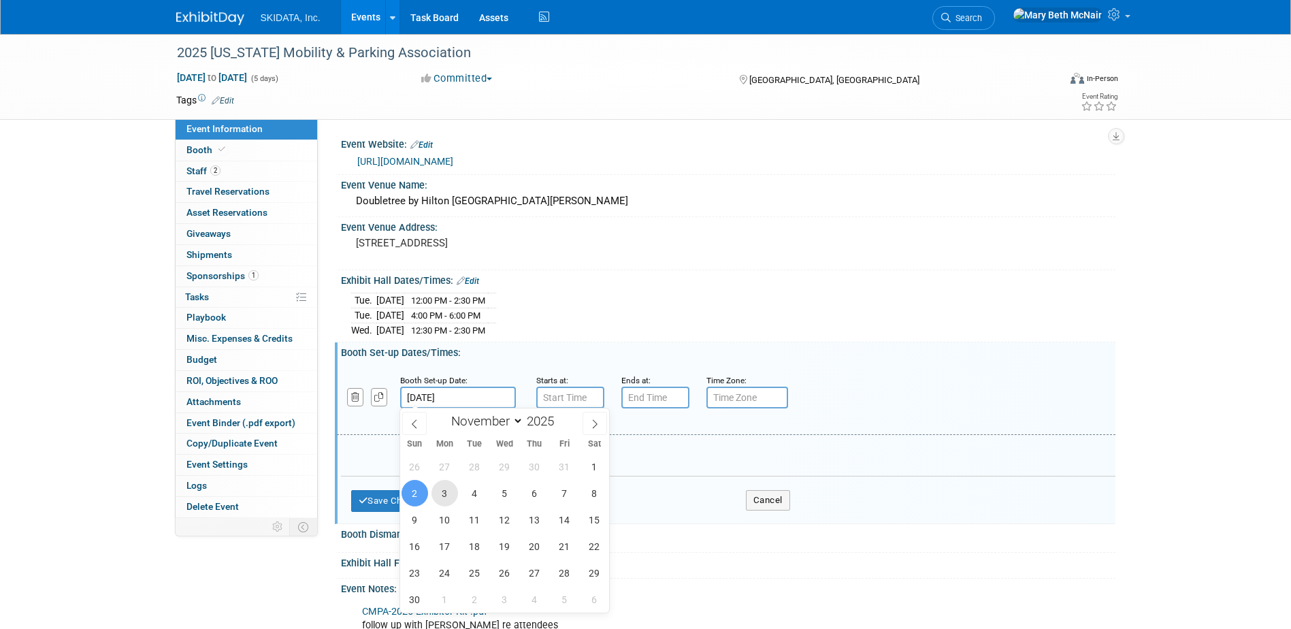
click at [445, 491] on span "3" at bounding box center [444, 493] width 27 height 27
type input "Nov 3, 2025"
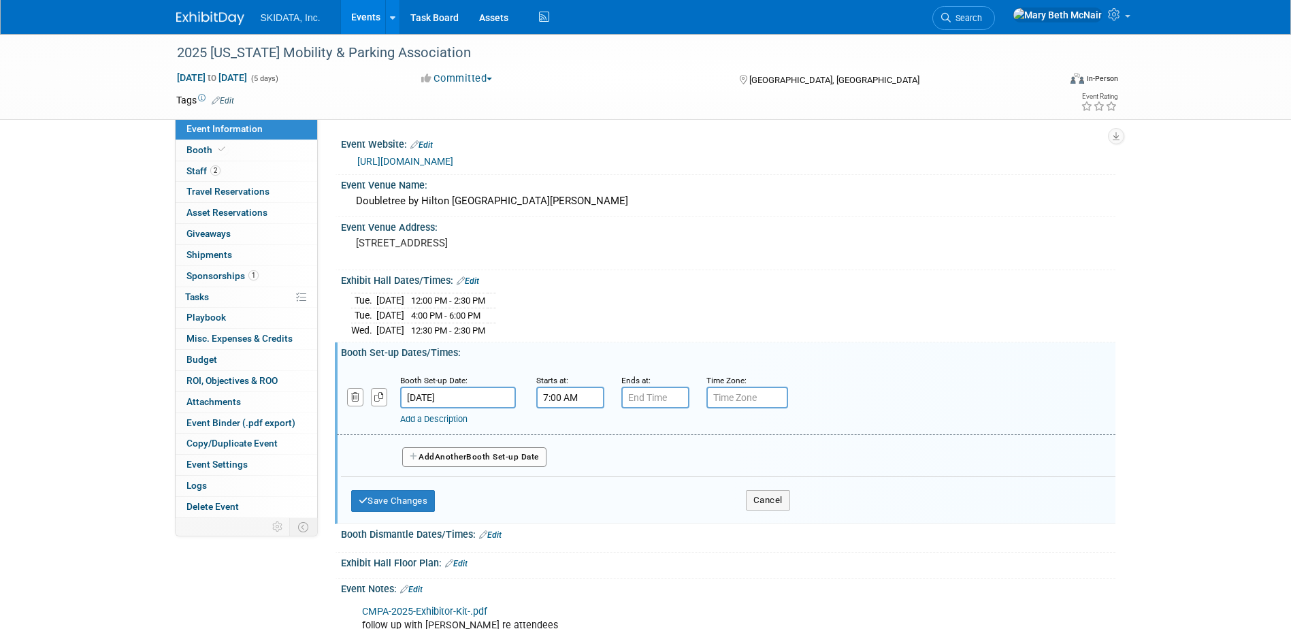
click at [577, 397] on input "7:00 AM" at bounding box center [570, 397] width 68 height 22
click at [570, 485] on span at bounding box center [568, 490] width 24 height 24
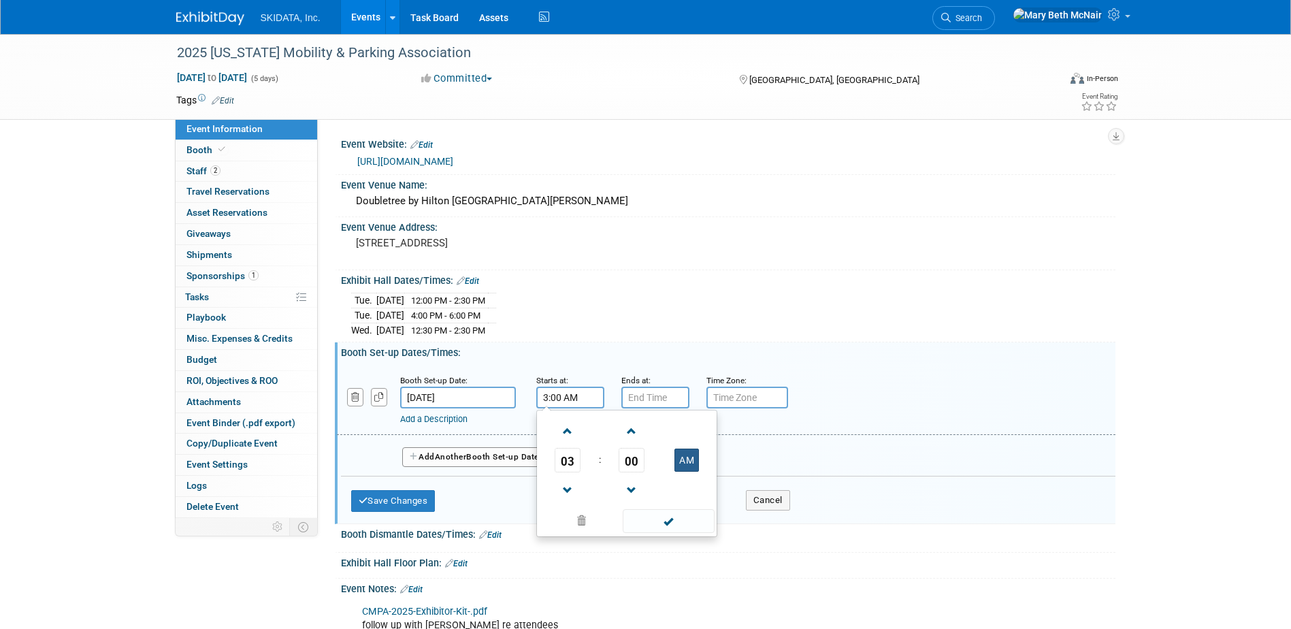
click at [683, 462] on button "AM" at bounding box center [686, 459] width 24 height 23
type input "3:00 PM"
click at [652, 395] on input "7:00 PM" at bounding box center [655, 397] width 68 height 22
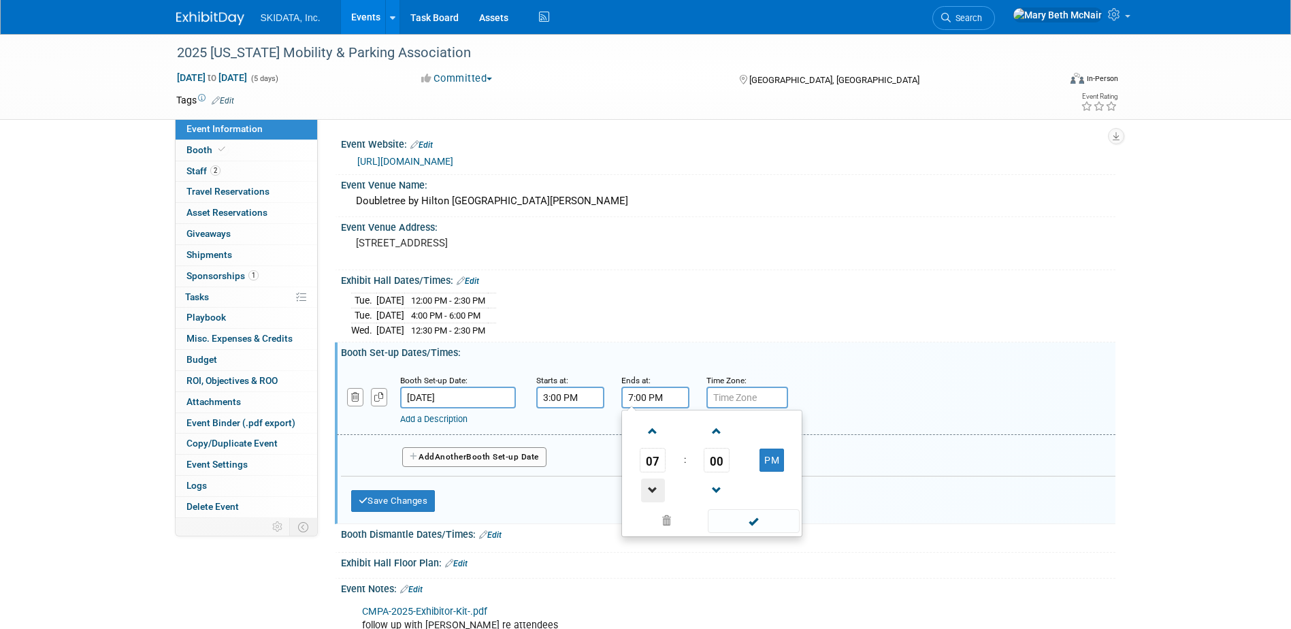
click at [652, 485] on span at bounding box center [653, 490] width 24 height 24
type input "6:00 PM"
click at [748, 519] on span at bounding box center [754, 521] width 92 height 24
click at [421, 456] on button "Add Another Booth Set-up Date" at bounding box center [474, 457] width 144 height 20
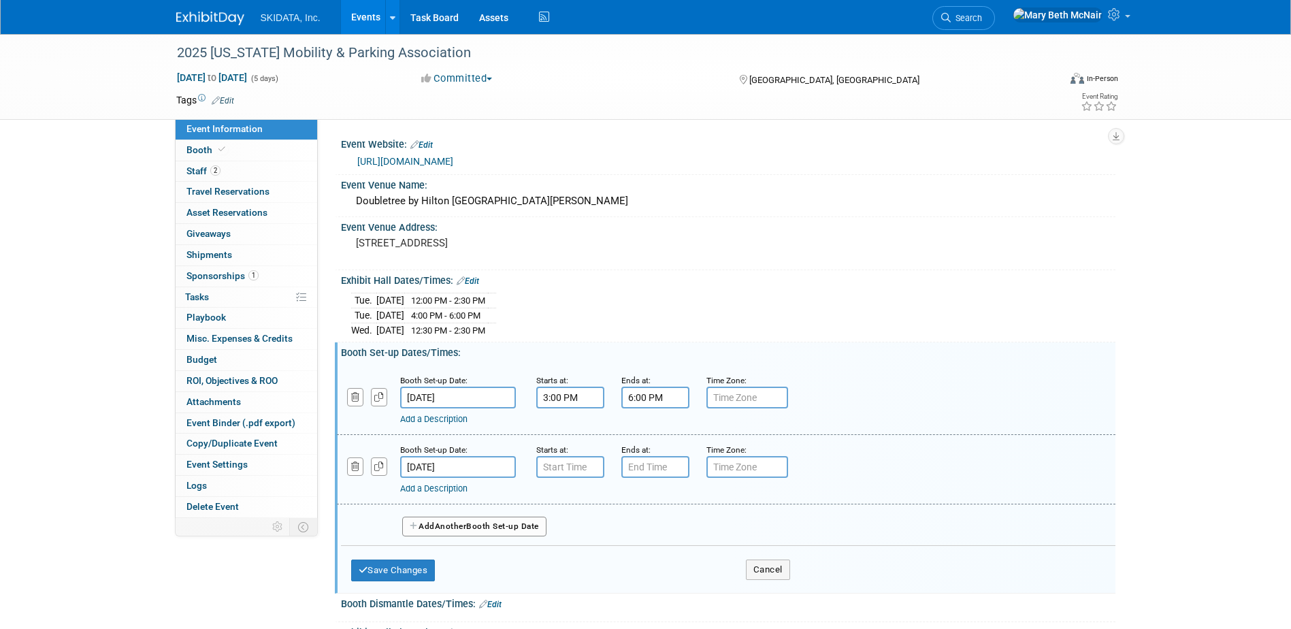
type input "7:00 AM"
click at [584, 466] on input "7:00 AM" at bounding box center [570, 467] width 68 height 22
click at [671, 597] on span at bounding box center [669, 590] width 92 height 24
click at [659, 469] on input "7:00 PM" at bounding box center [655, 467] width 68 height 22
click at [647, 499] on span at bounding box center [653, 501] width 24 height 24
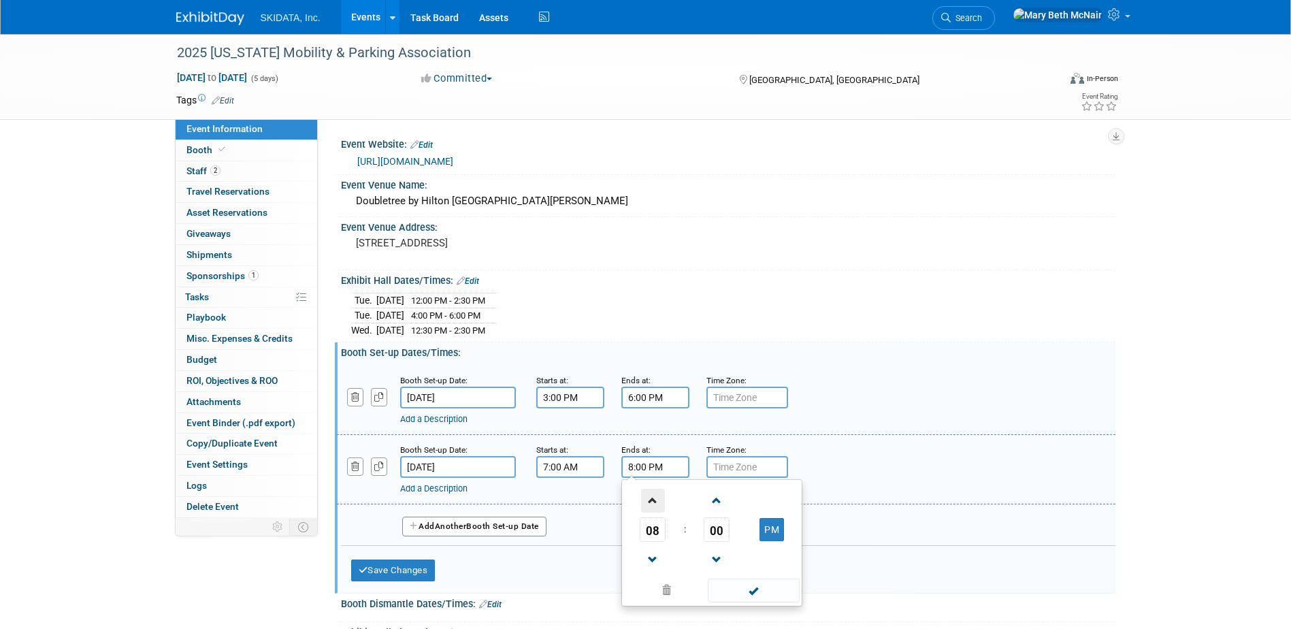
click at [647, 499] on span at bounding box center [653, 501] width 24 height 24
click at [777, 528] on button "PM" at bounding box center [771, 529] width 24 height 23
type input "11:00 AM"
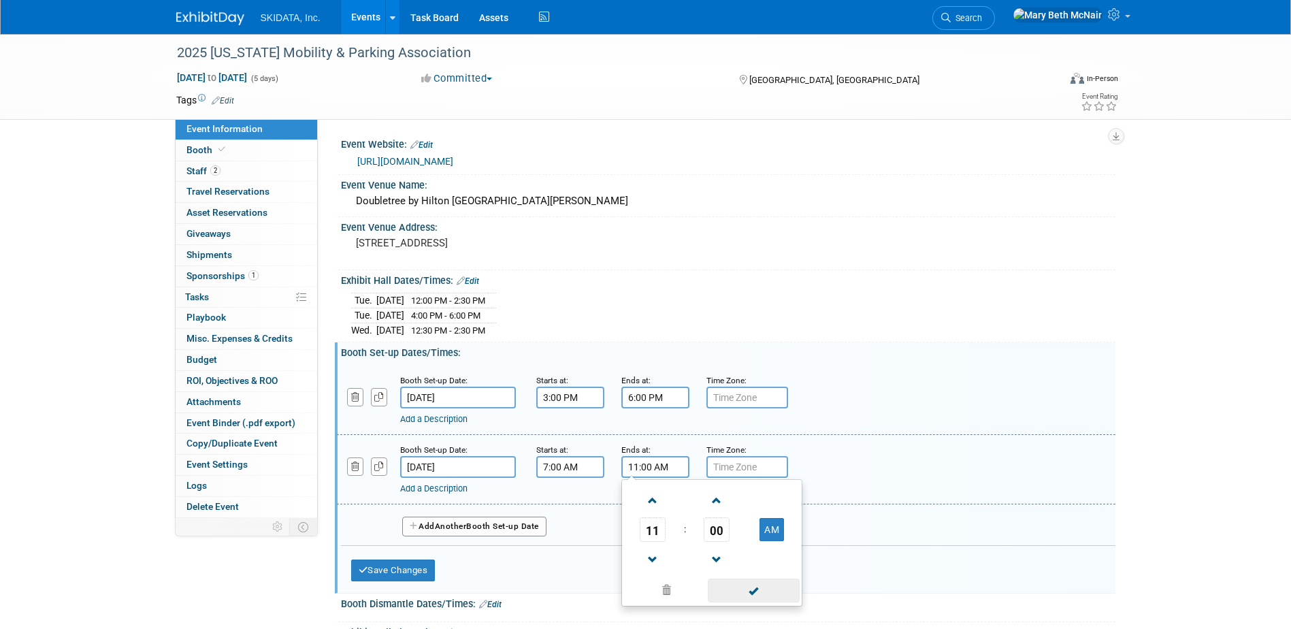
click at [767, 583] on span at bounding box center [754, 590] width 92 height 24
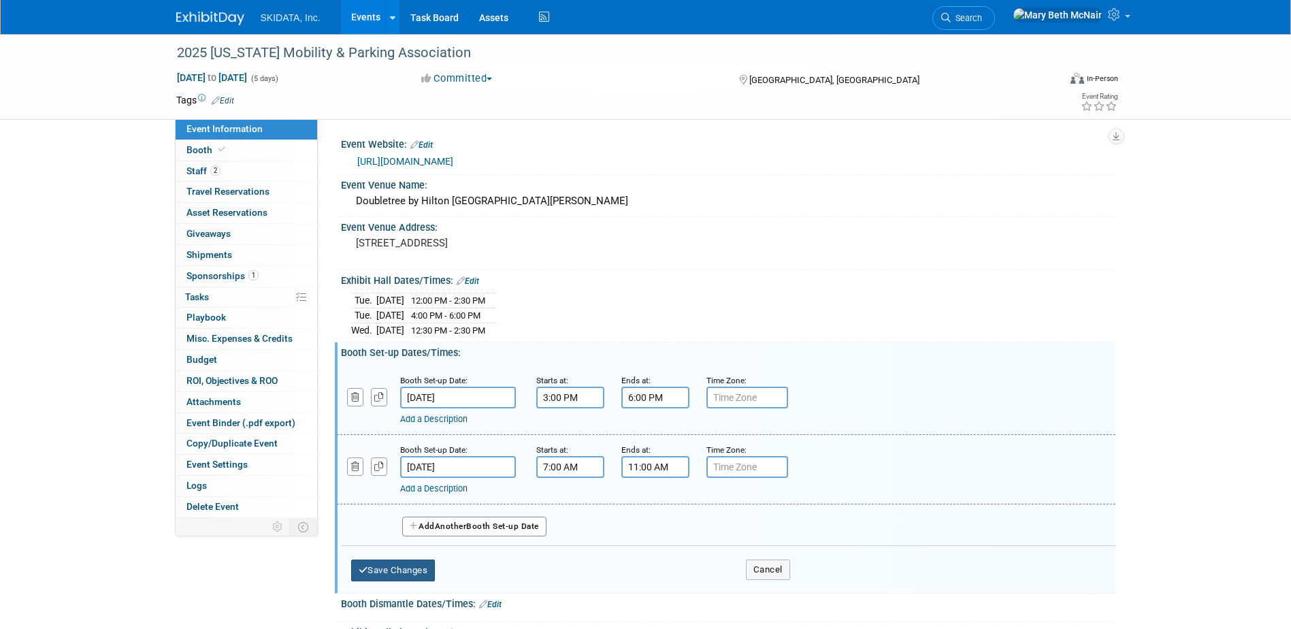
click at [418, 570] on button "Save Changes" at bounding box center [393, 570] width 84 height 22
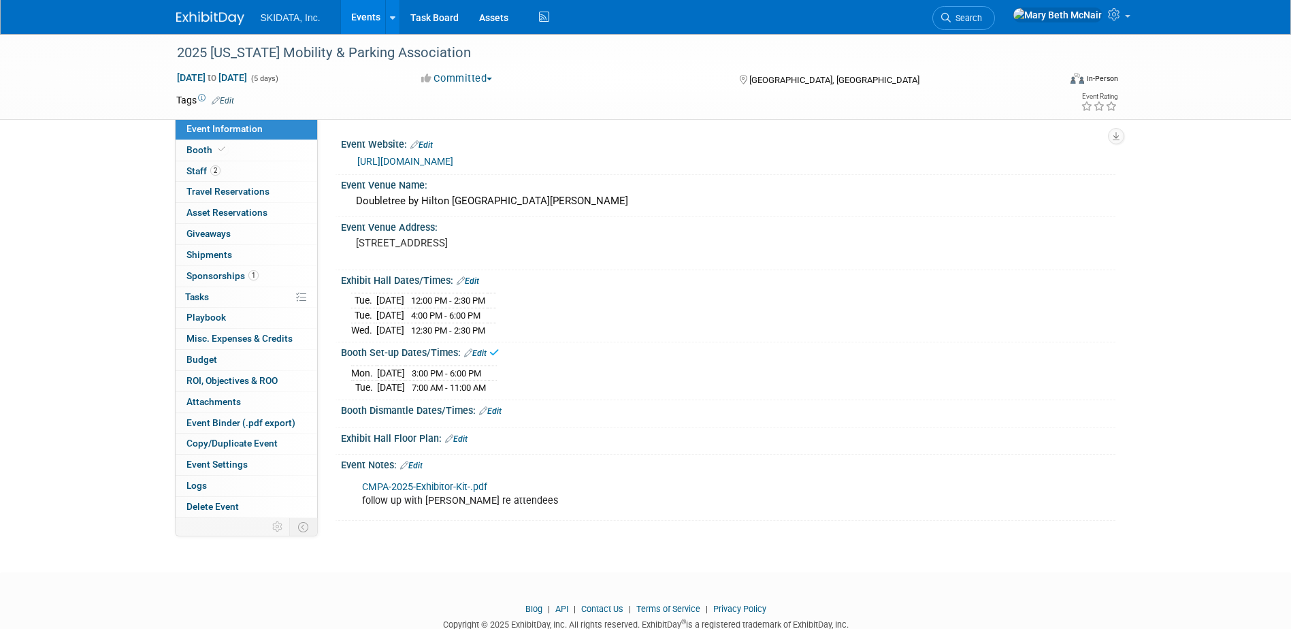
scroll to position [36, 0]
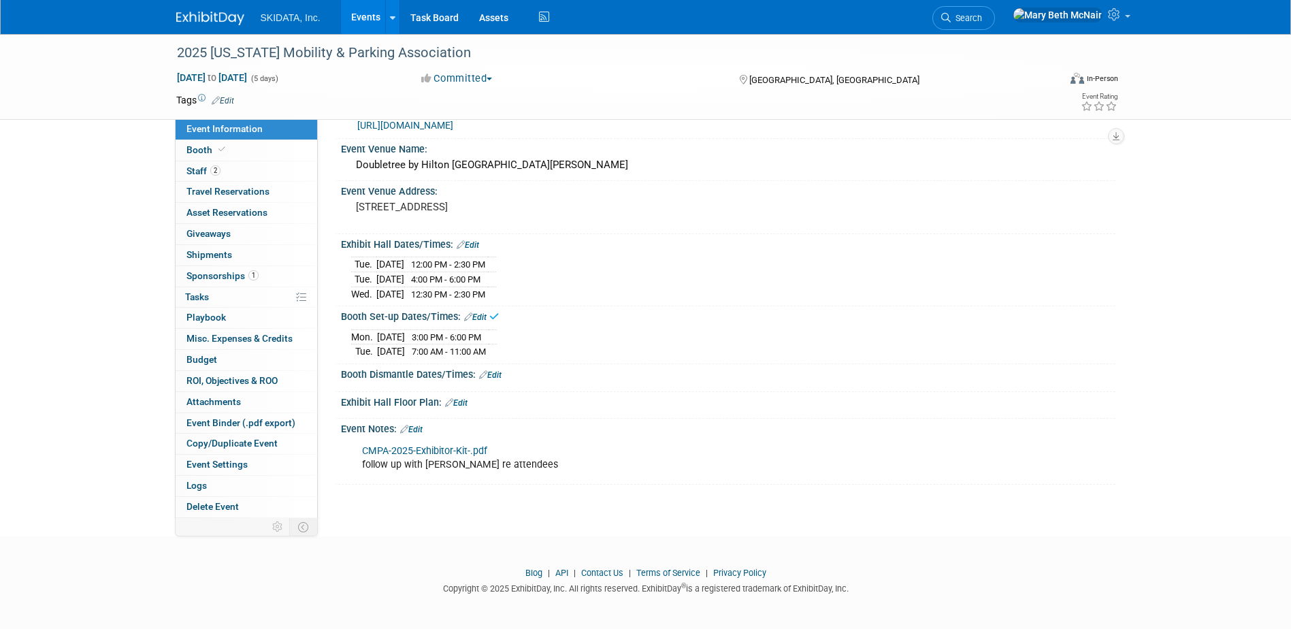
click at [497, 376] on link "Edit" at bounding box center [490, 375] width 22 height 10
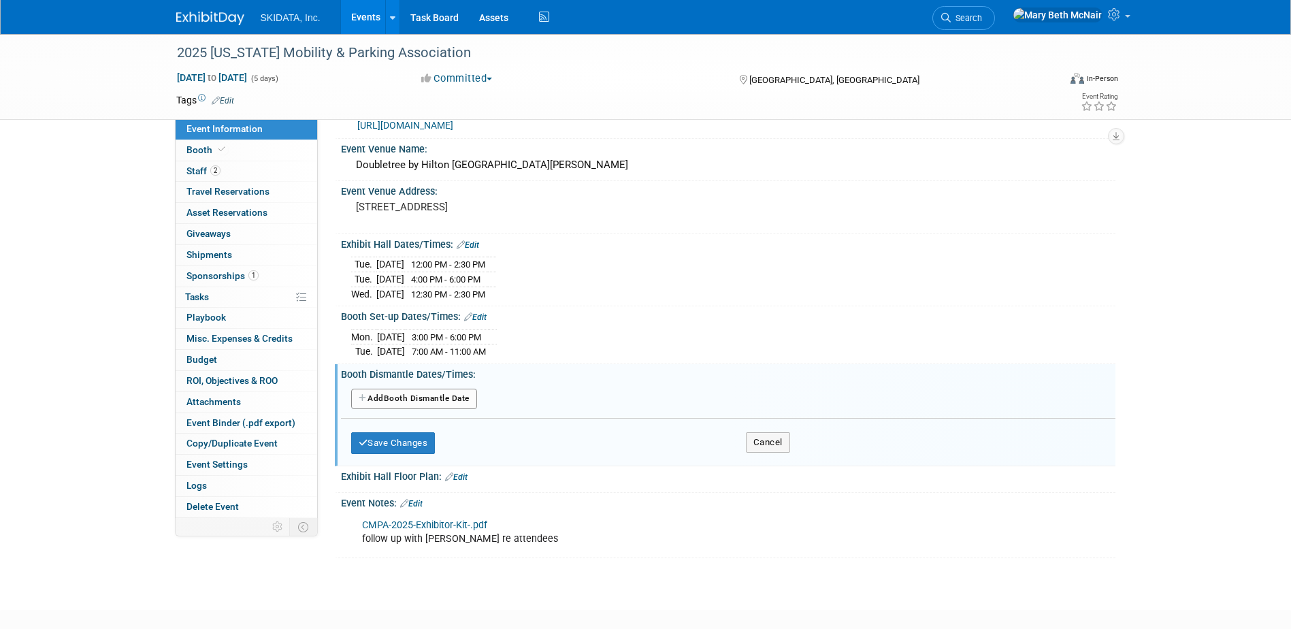
click at [436, 392] on button "Add Another Booth Dismantle Date" at bounding box center [414, 399] width 126 height 20
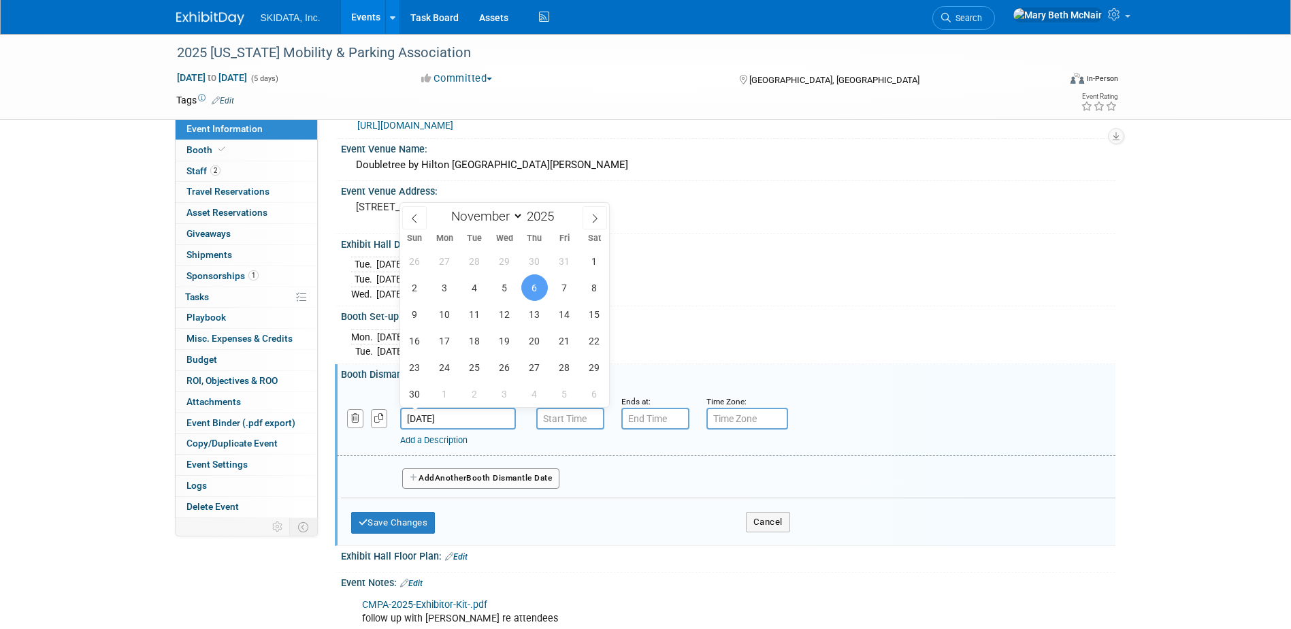
click at [453, 418] on input "[DATE]" at bounding box center [458, 419] width 116 height 22
click at [512, 288] on span "5" at bounding box center [504, 287] width 27 height 27
type input "Nov 5, 2025"
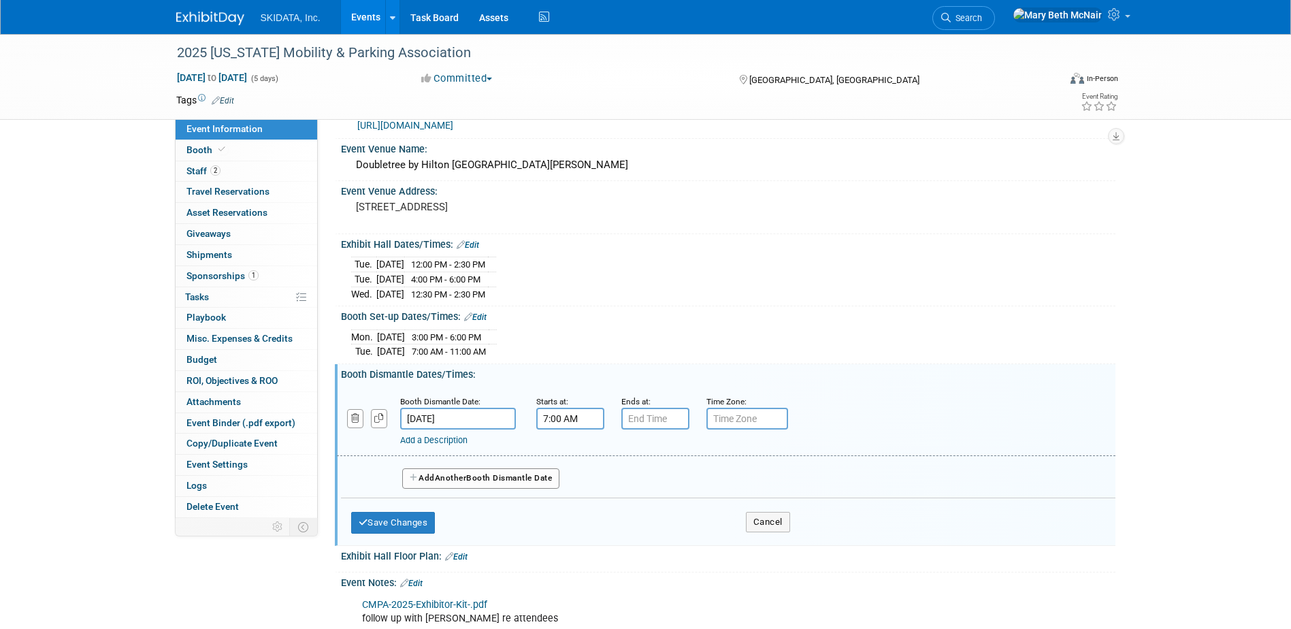
click at [587, 423] on input "7:00 AM" at bounding box center [570, 419] width 68 height 22
click at [567, 503] on span at bounding box center [568, 511] width 24 height 24
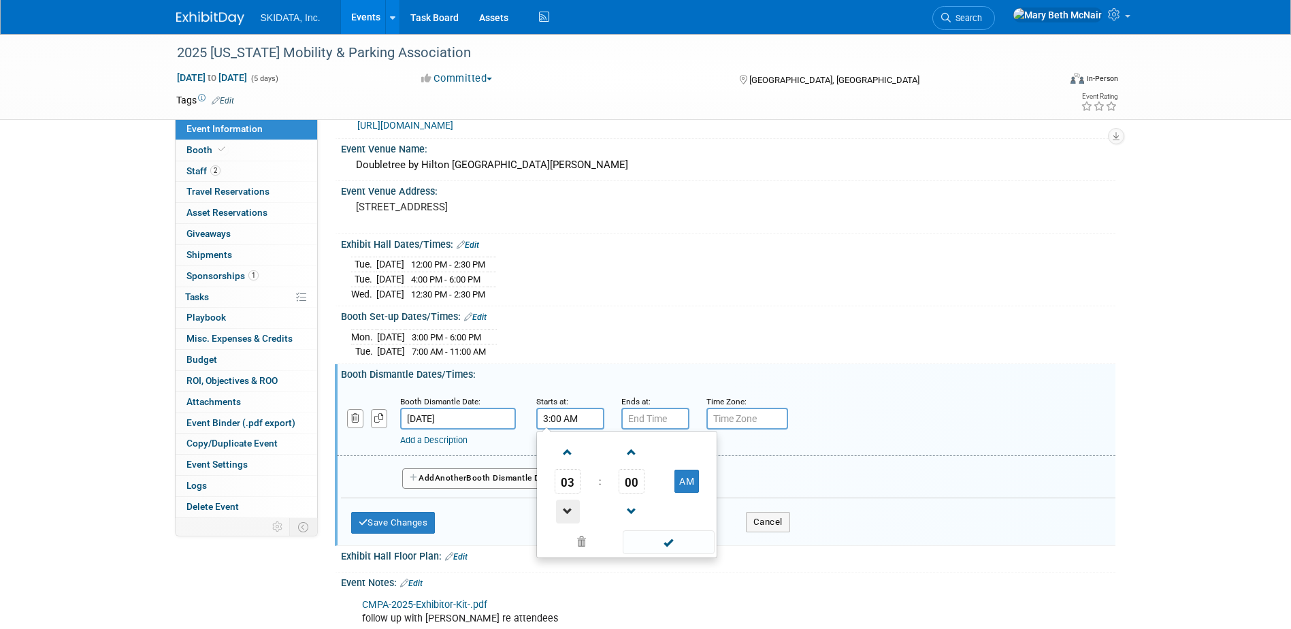
click at [567, 503] on span at bounding box center [568, 511] width 24 height 24
click at [636, 477] on span "00" at bounding box center [631, 481] width 26 height 24
click at [649, 495] on td "30" at bounding box center [649, 489] width 44 height 37
click at [690, 476] on button "AM" at bounding box center [686, 480] width 24 height 23
type input "2:30 PM"
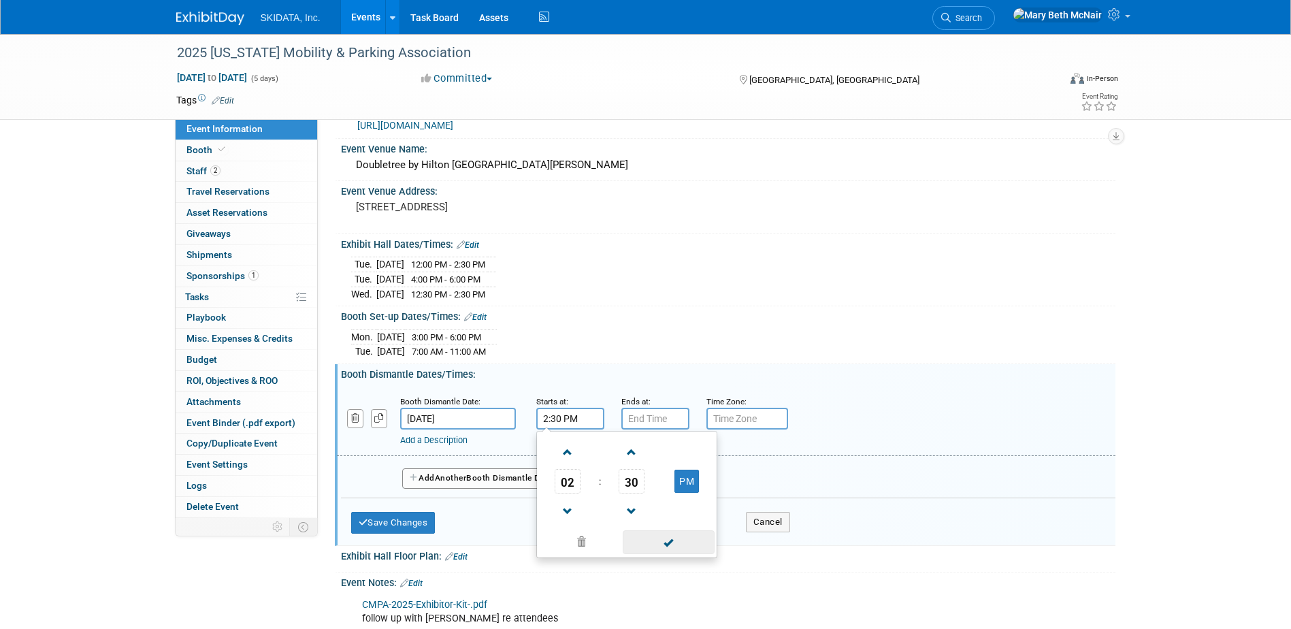
click at [667, 540] on span at bounding box center [669, 542] width 92 height 24
click at [667, 425] on input "7:00 PM" at bounding box center [655, 419] width 68 height 22
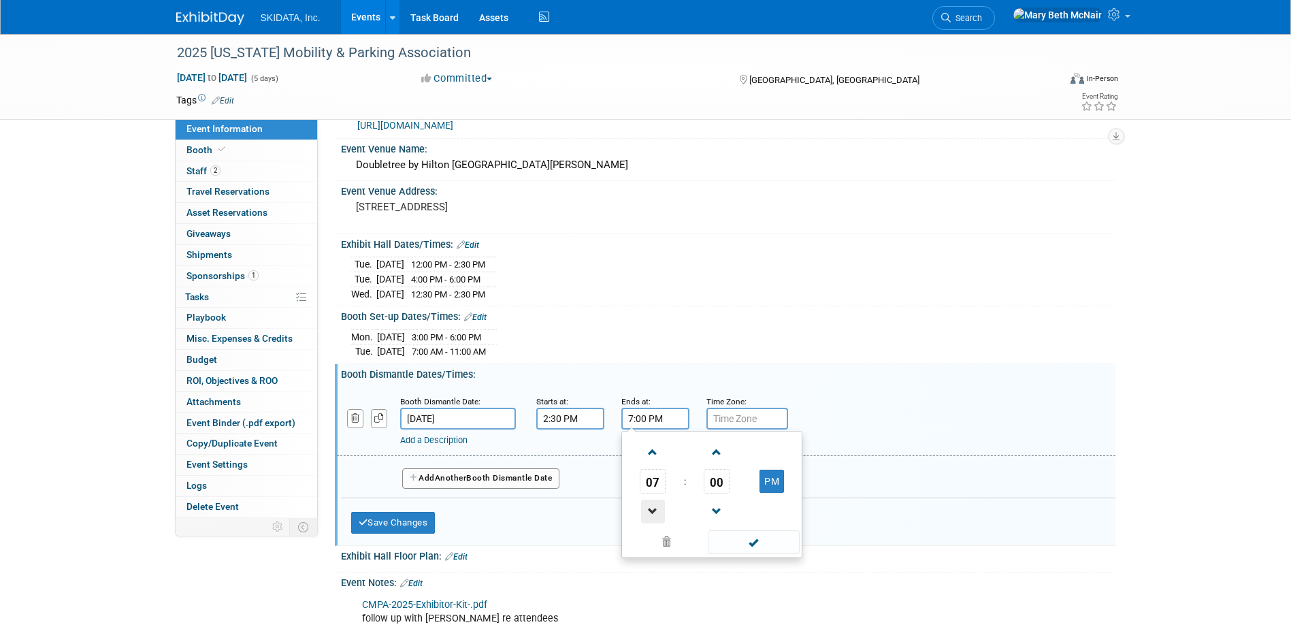
click at [650, 500] on span at bounding box center [653, 511] width 24 height 24
type input "5:00 PM"
click at [759, 538] on span at bounding box center [754, 542] width 92 height 24
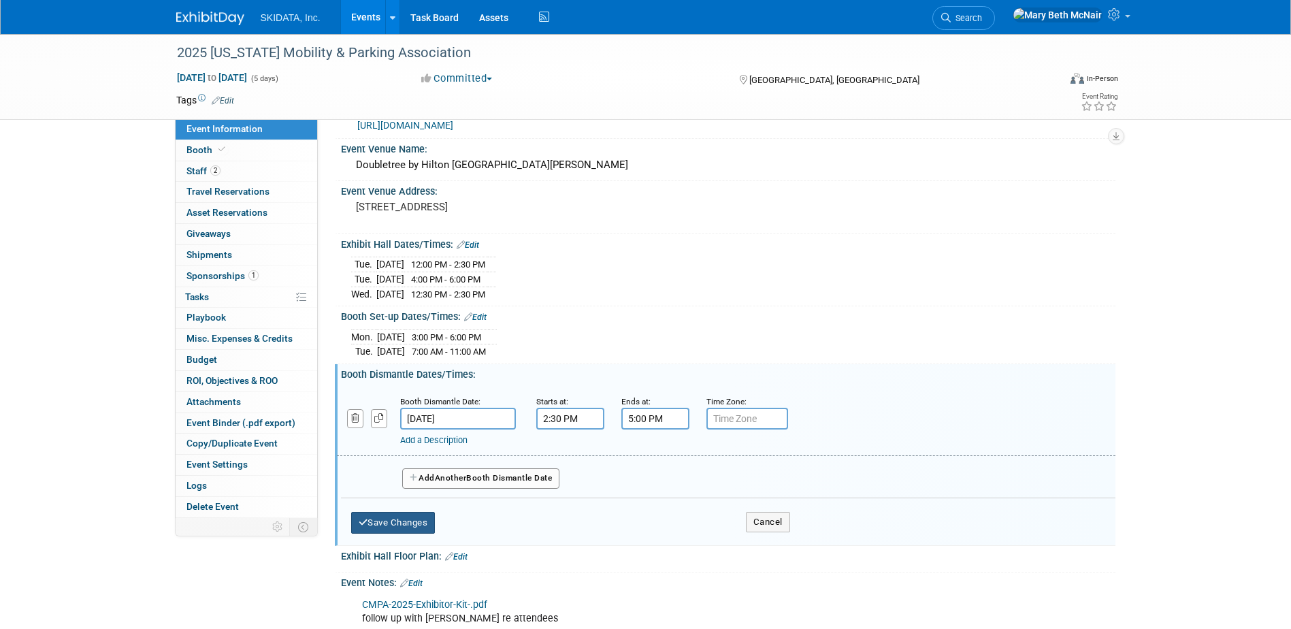
click at [417, 520] on button "Save Changes" at bounding box center [393, 523] width 84 height 22
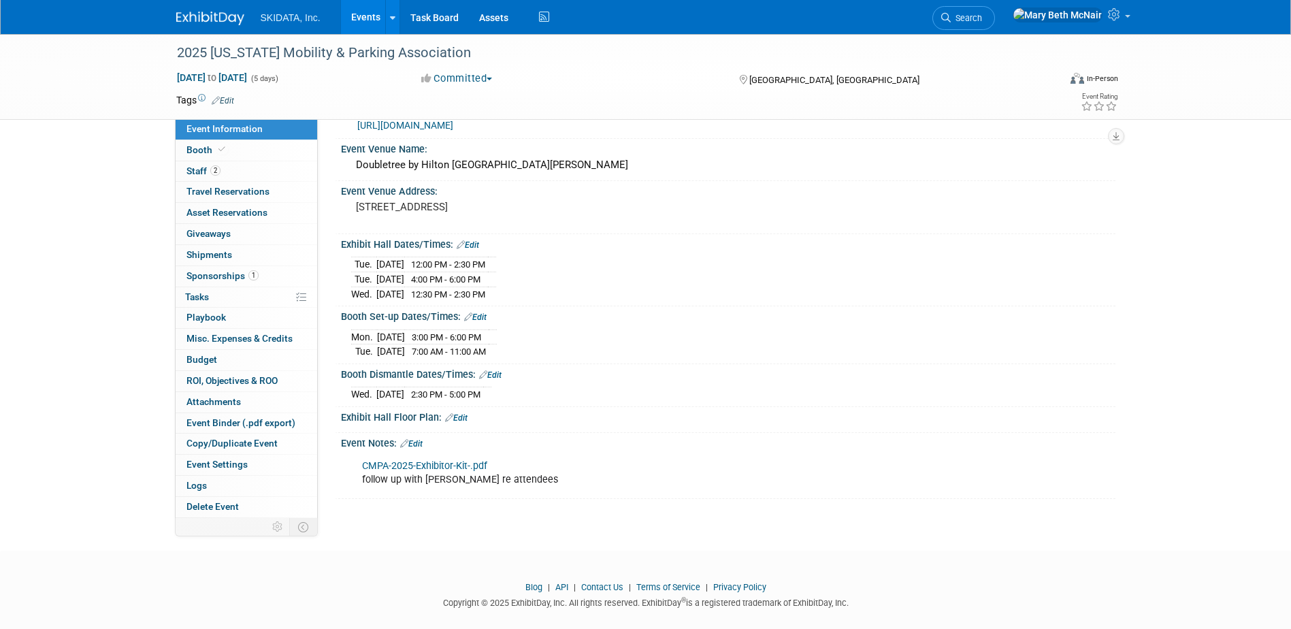
click at [591, 125] on div "[URL][DOMAIN_NAME]" at bounding box center [731, 126] width 748 height 16
click at [375, 126] on link "[URL][DOMAIN_NAME]" at bounding box center [405, 125] width 96 height 11
click at [195, 193] on span "Travel Reservations 0" at bounding box center [227, 191] width 83 height 11
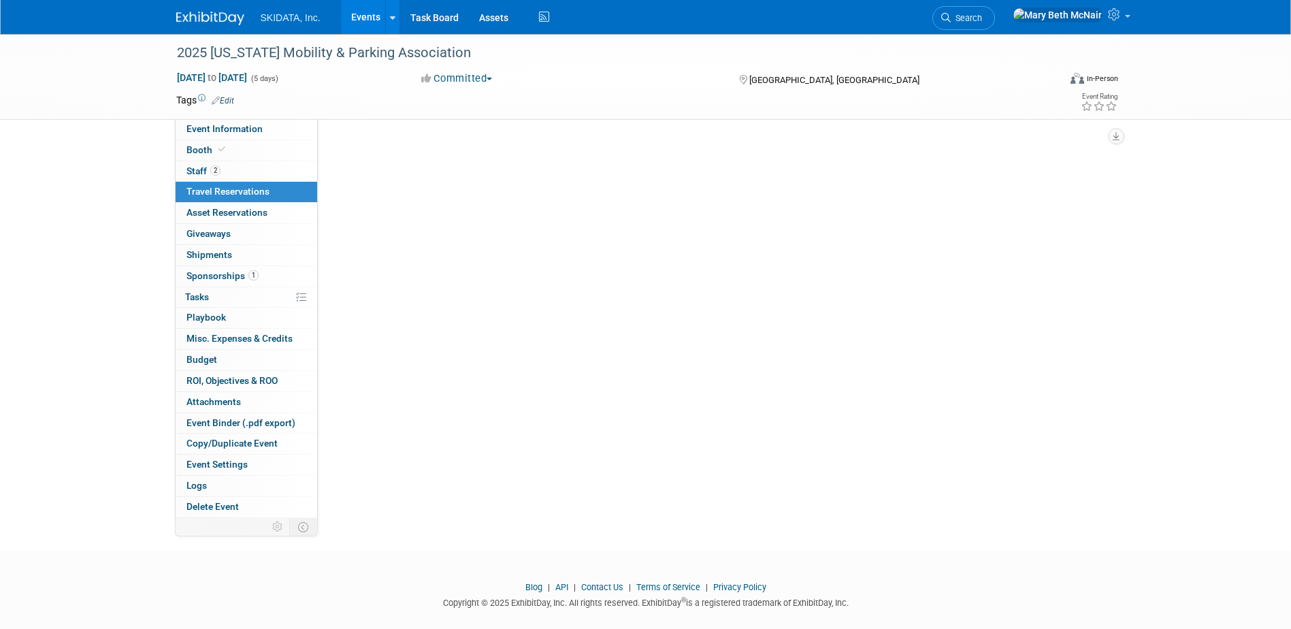
scroll to position [0, 0]
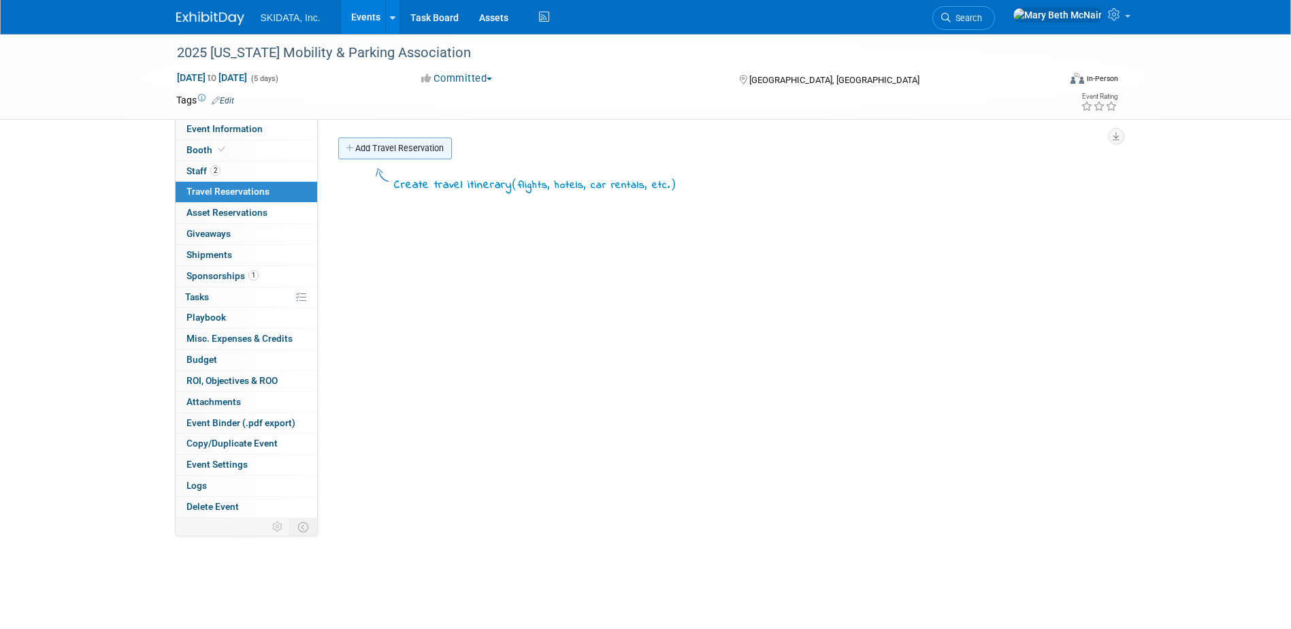
click at [380, 153] on link "Add Travel Reservation" at bounding box center [395, 148] width 114 height 22
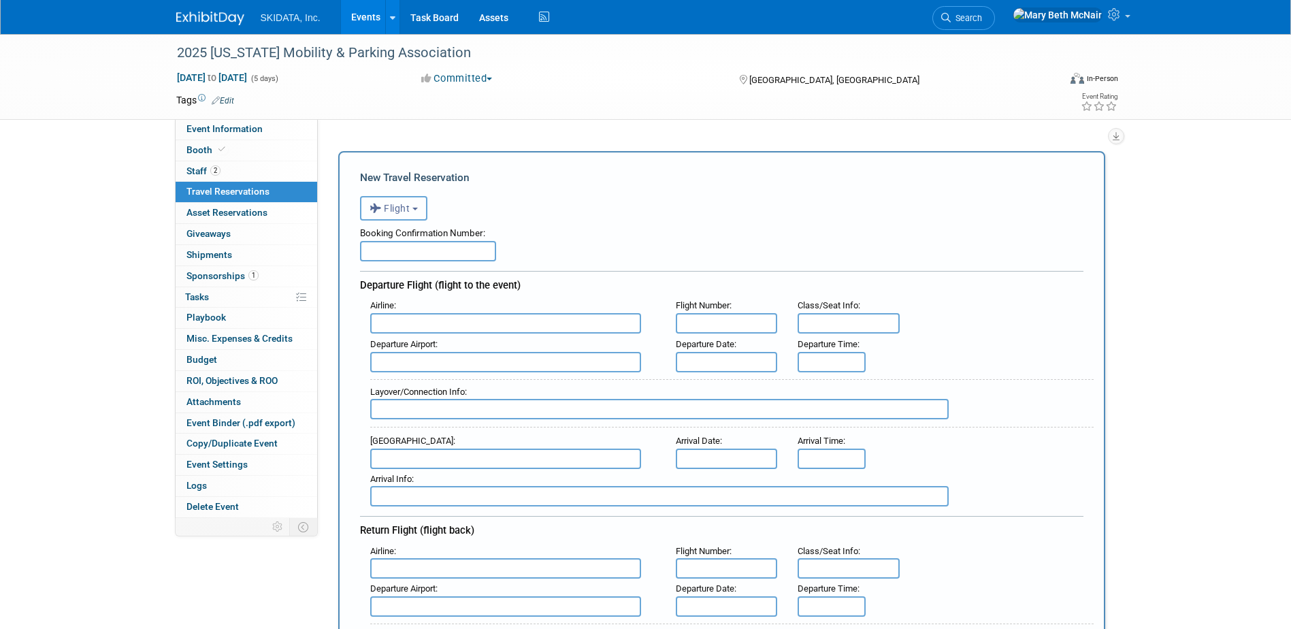
click at [420, 210] on button "Flight" at bounding box center [393, 208] width 67 height 24
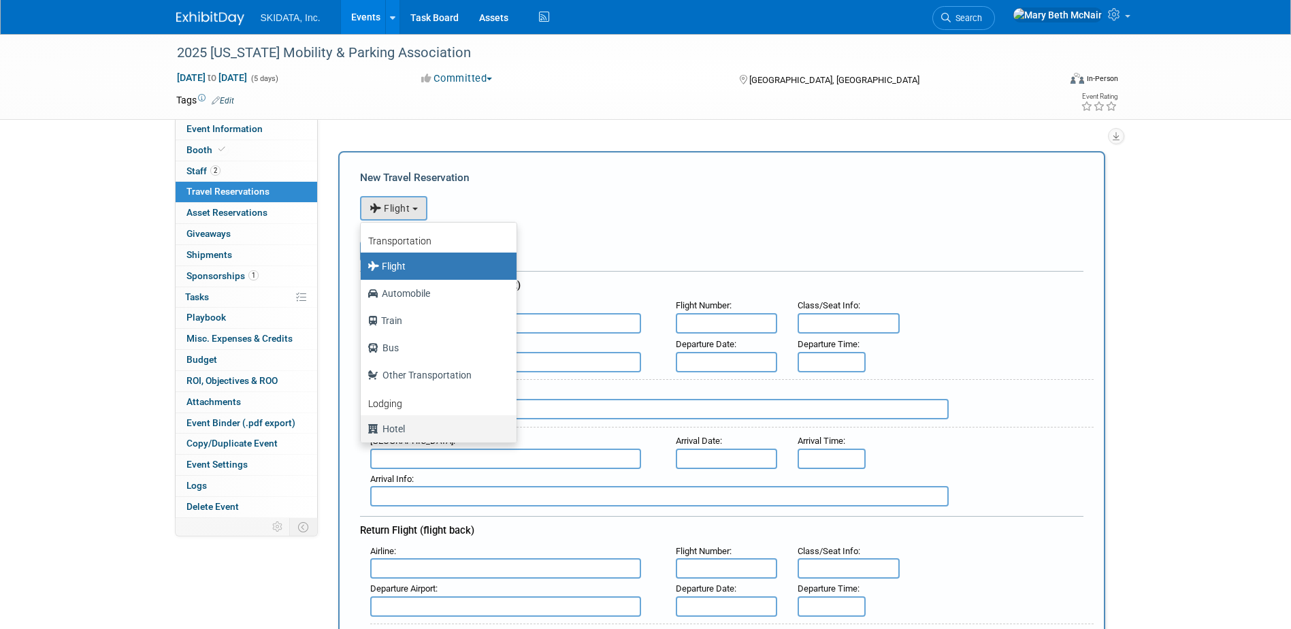
click at [380, 431] on icon at bounding box center [374, 429] width 15 height 18
click at [363, 431] on input "Hotel" at bounding box center [358, 427] width 9 height 9
select select "6"
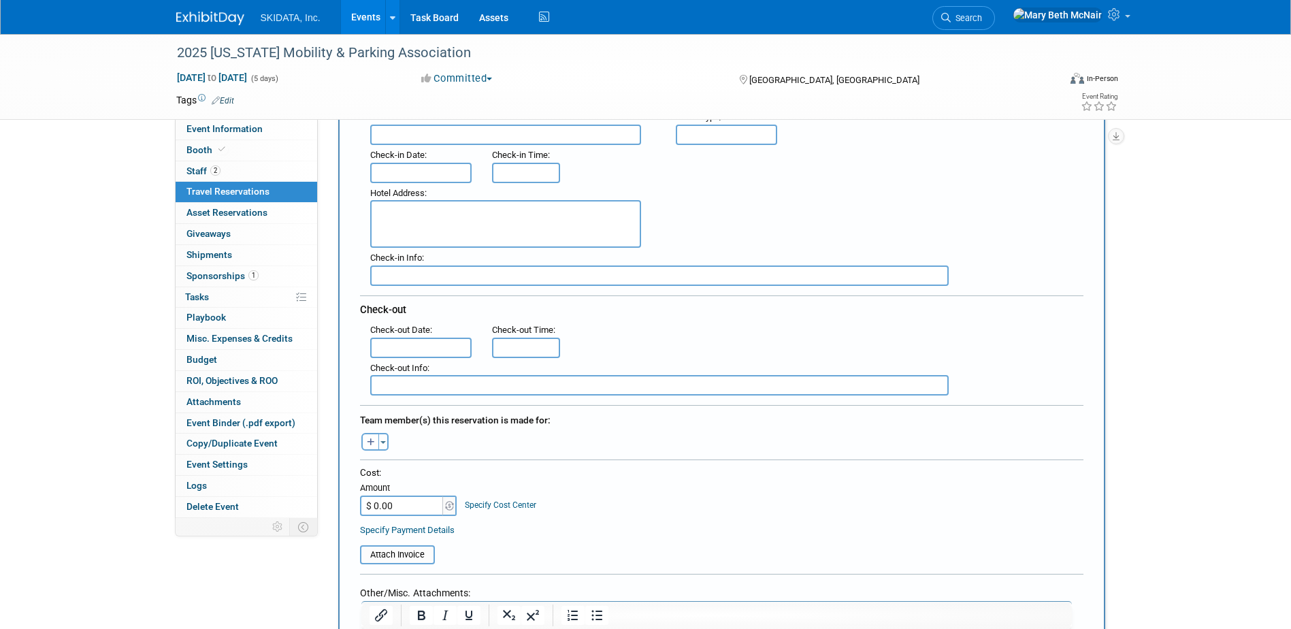
scroll to position [340, 0]
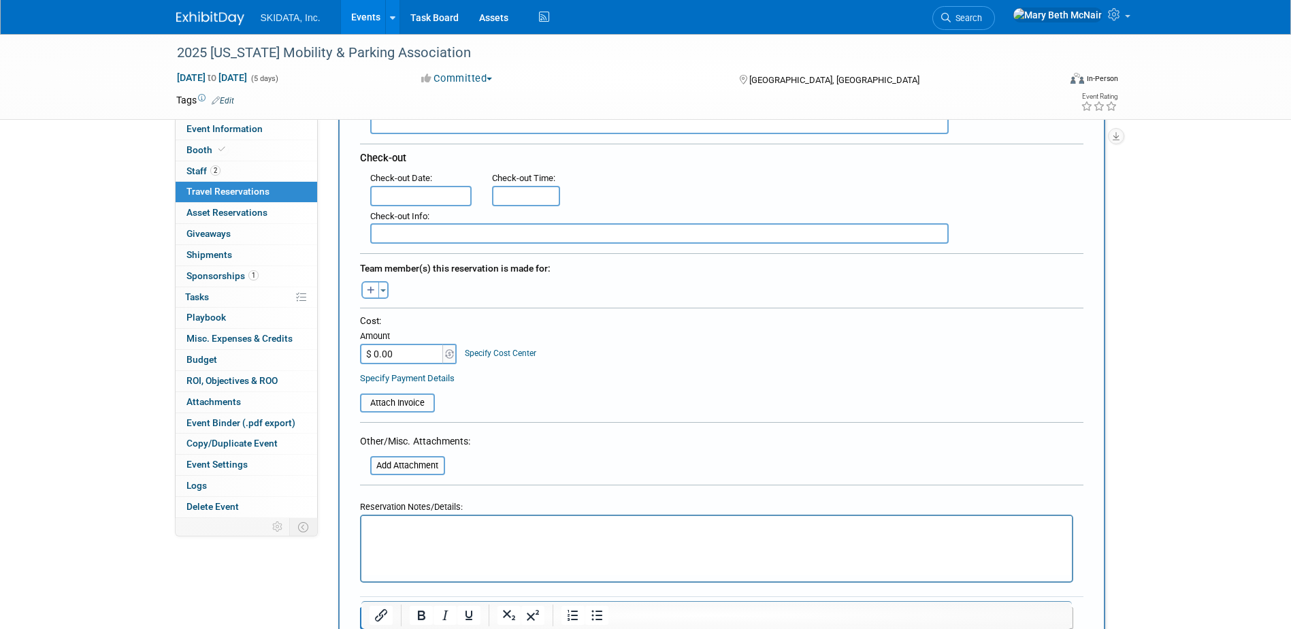
click at [390, 535] on html at bounding box center [716, 526] width 710 height 20
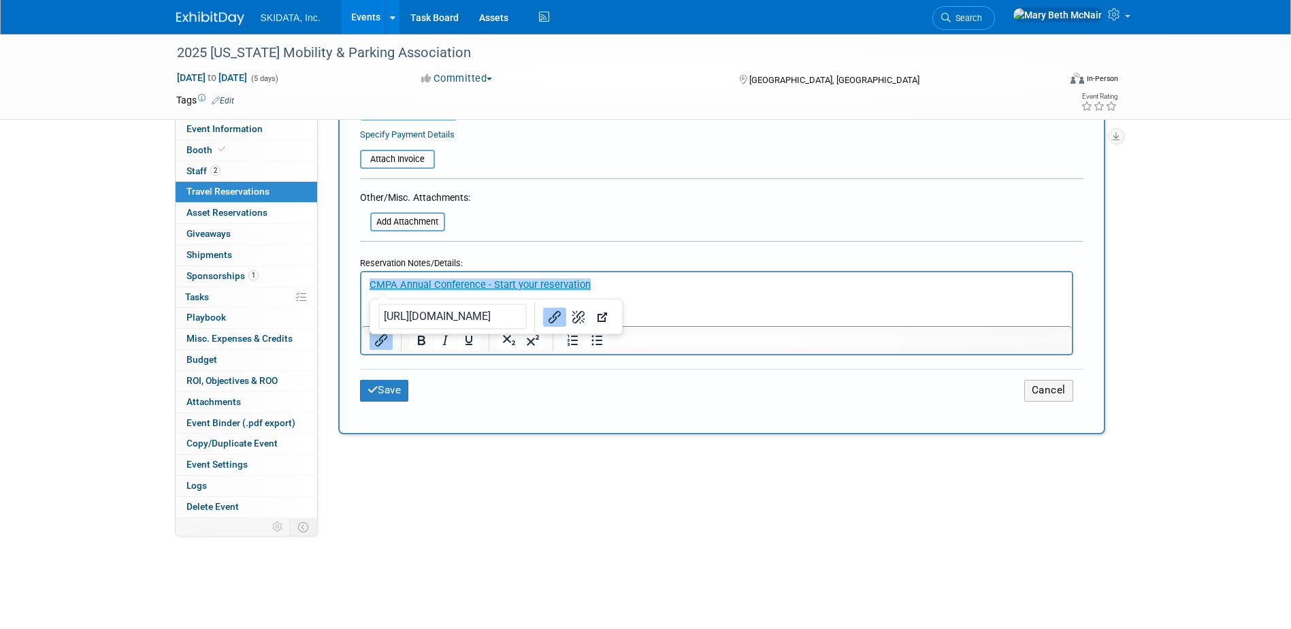
scroll to position [612, 0]
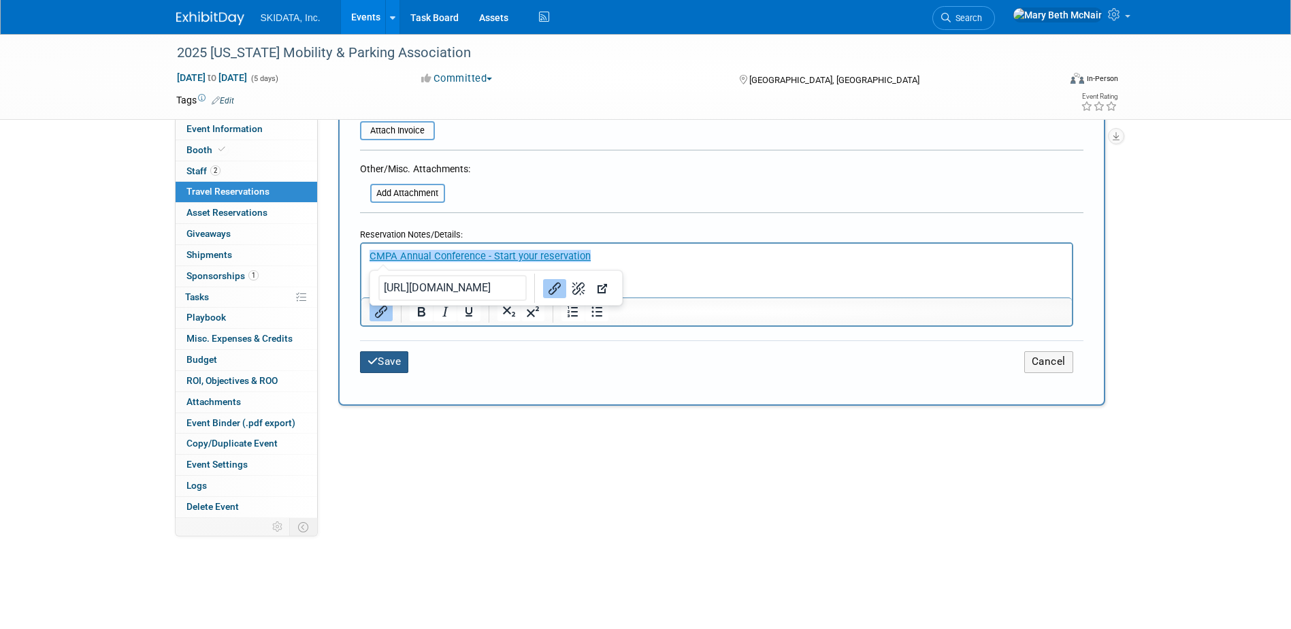
click at [378, 366] on button "Save" at bounding box center [384, 361] width 49 height 21
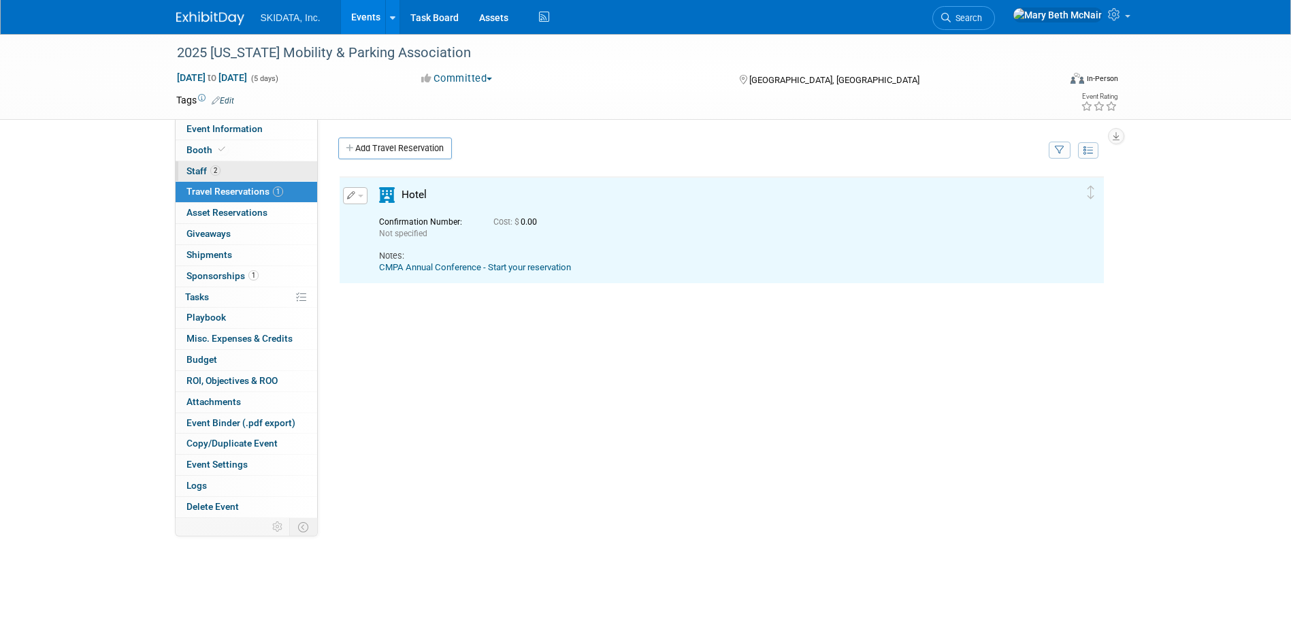
scroll to position [0, 0]
click at [196, 172] on span "Staff 2" at bounding box center [203, 170] width 34 height 11
